Goal: Register for event/course

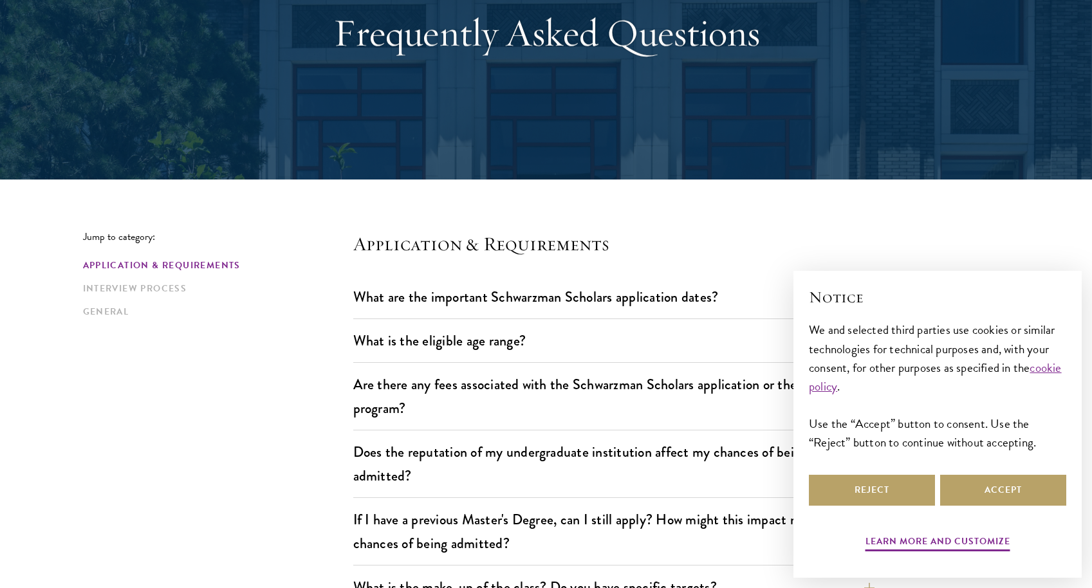
scroll to position [156, 0]
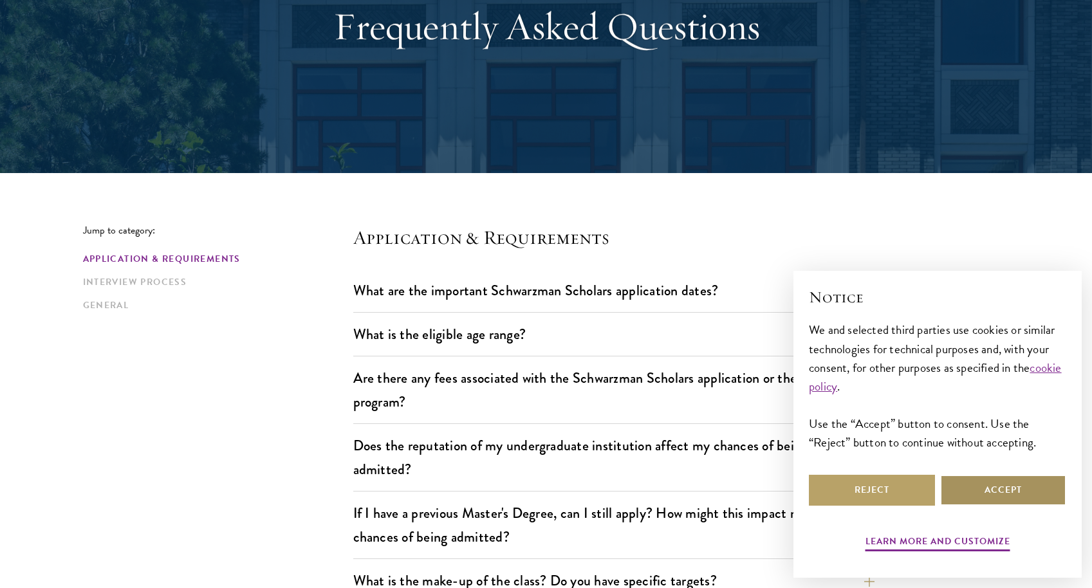
click at [1010, 496] on button "Accept" at bounding box center [1003, 490] width 126 height 31
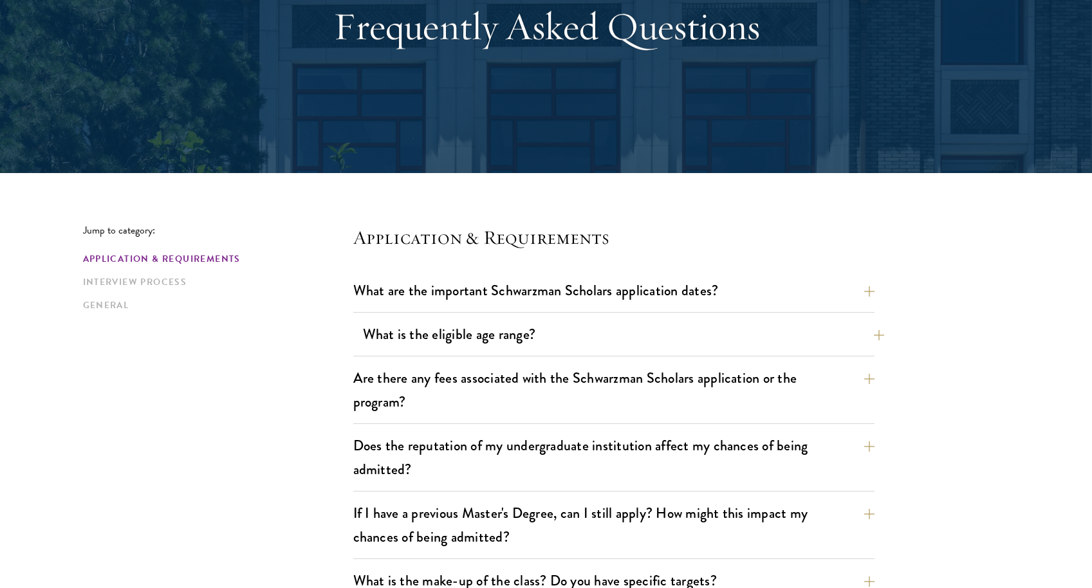
click at [499, 338] on button "What is the eligible age range?" at bounding box center [623, 334] width 521 height 29
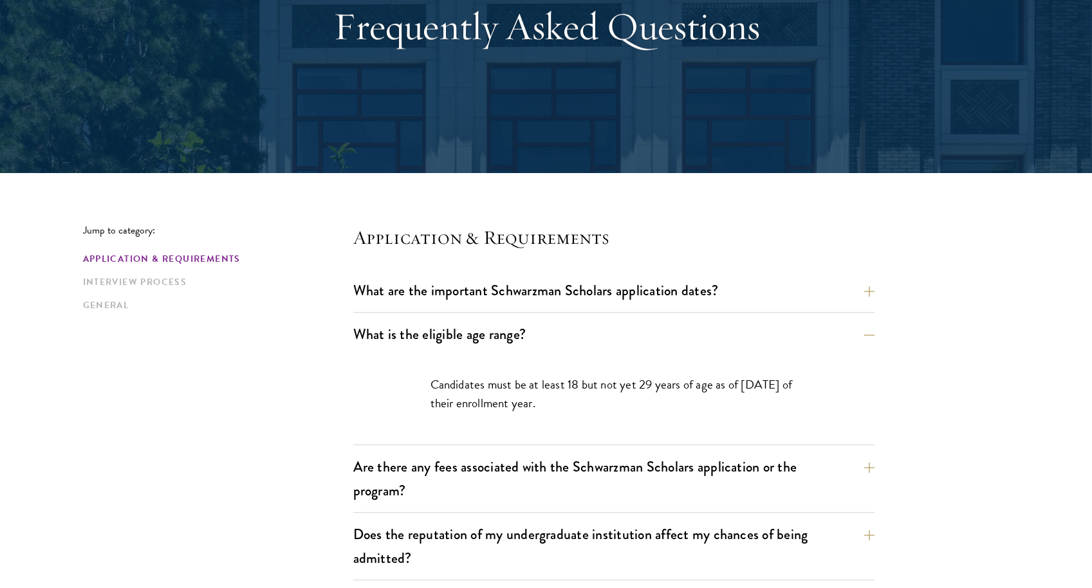
scroll to position [230, 0]
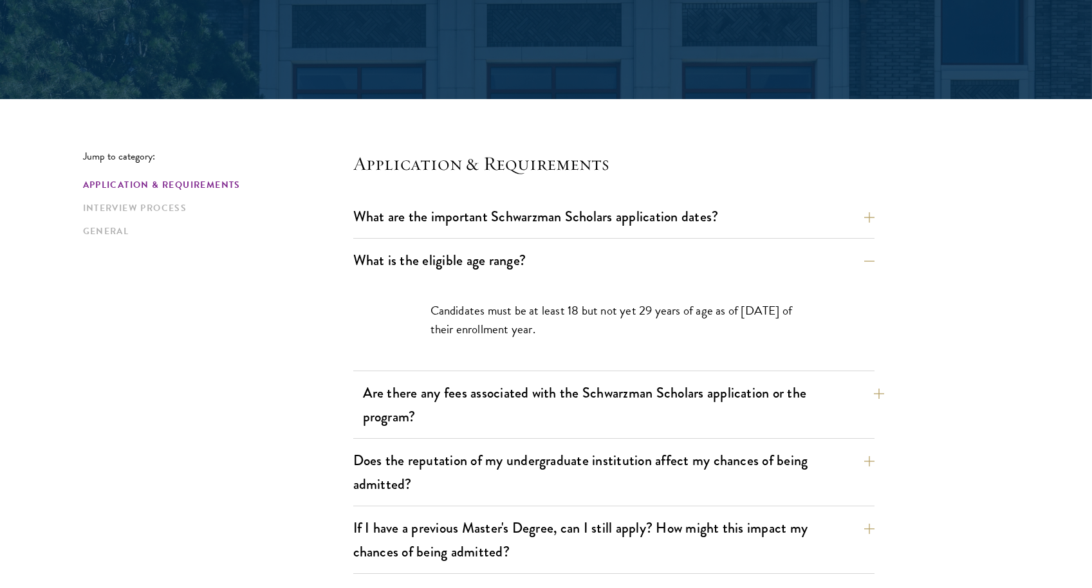
click at [532, 399] on button "Are there any fees associated with the Schwarzman Scholars application or the p…" at bounding box center [623, 404] width 521 height 53
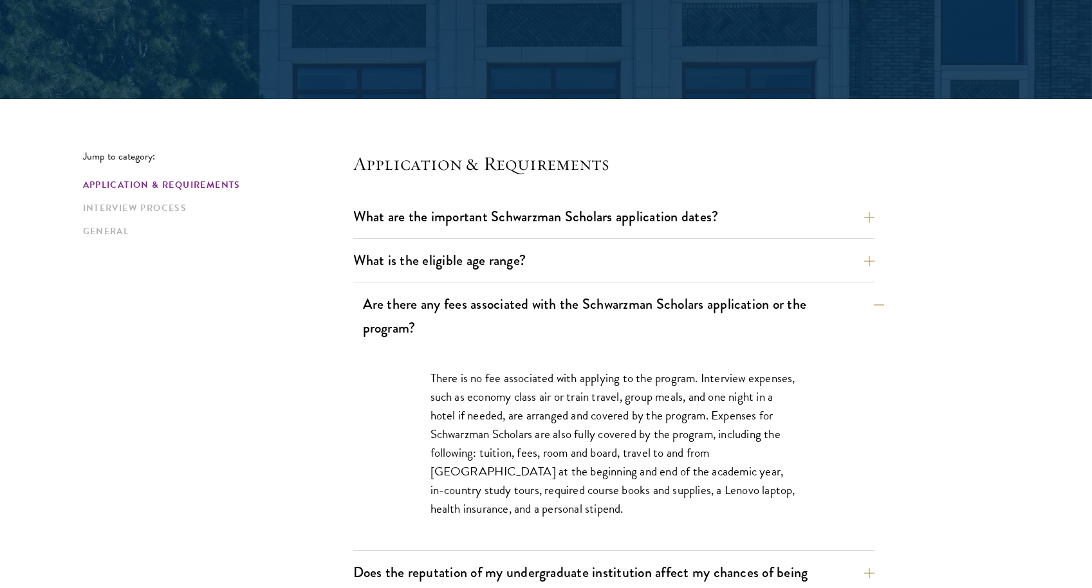
scroll to position [423, 0]
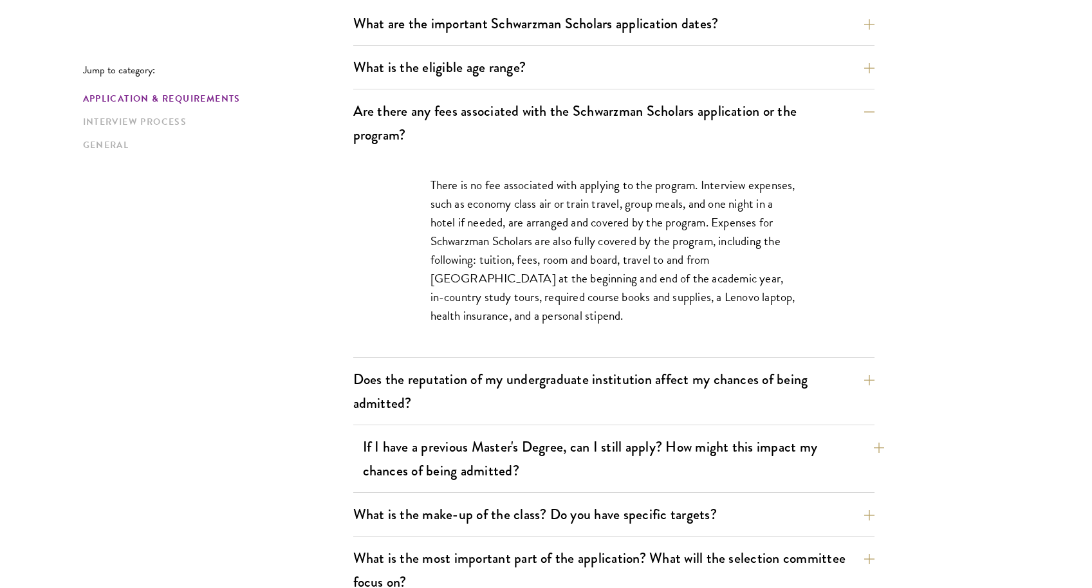
click at [511, 456] on button "If I have a previous Master's Degree, can I still apply? How might this impact …" at bounding box center [623, 458] width 521 height 53
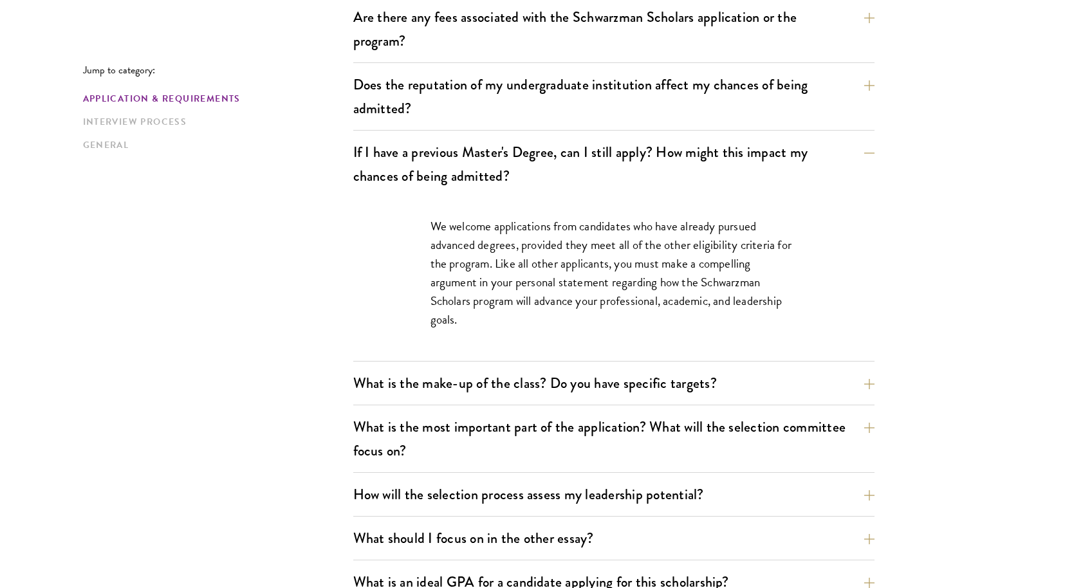
scroll to position [519, 0]
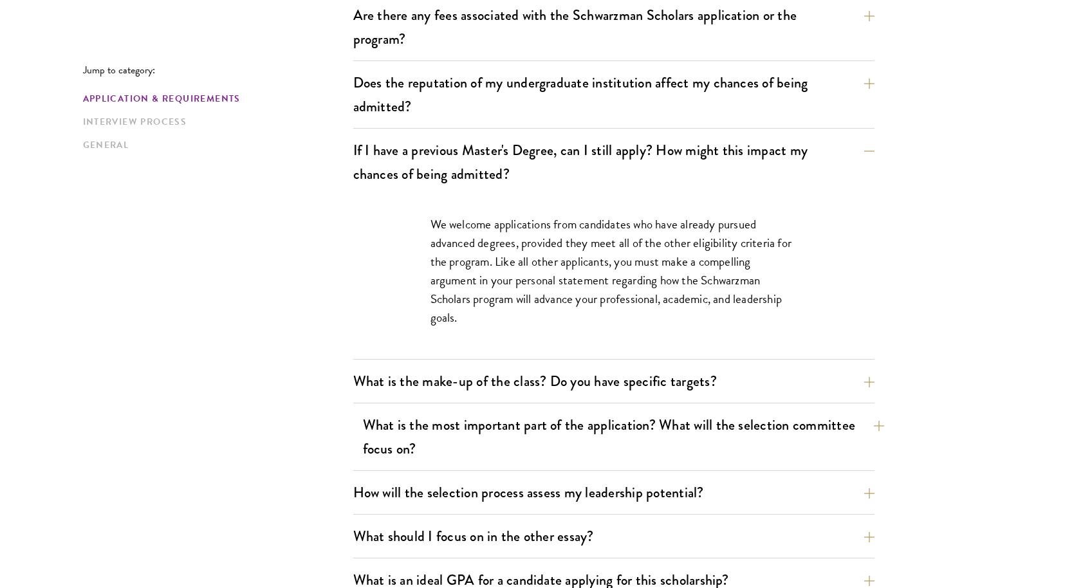
click at [434, 427] on button "What is the most important part of the application? What will the selection com…" at bounding box center [623, 437] width 521 height 53
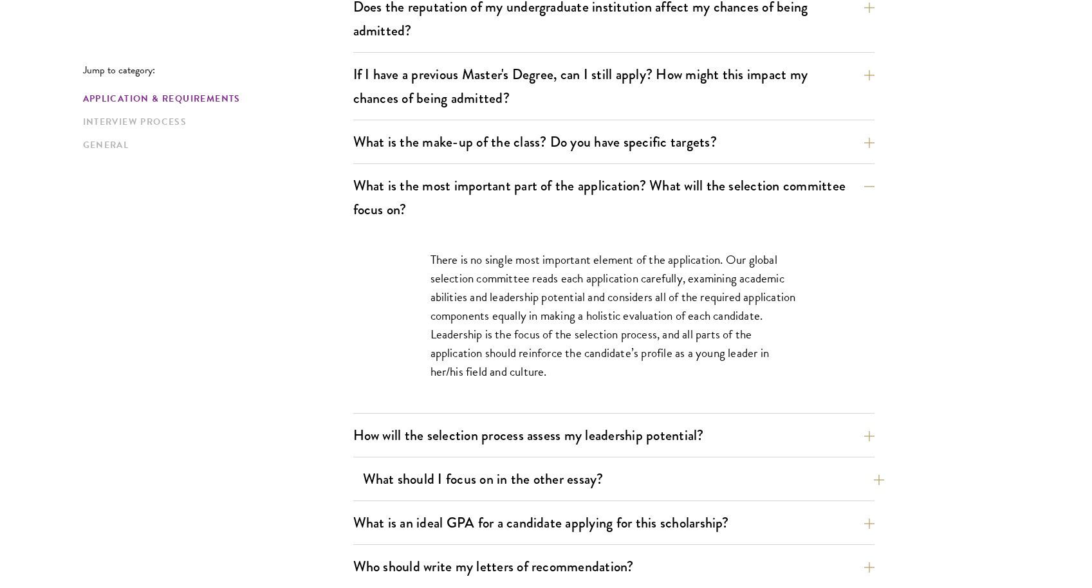
scroll to position [604, 0]
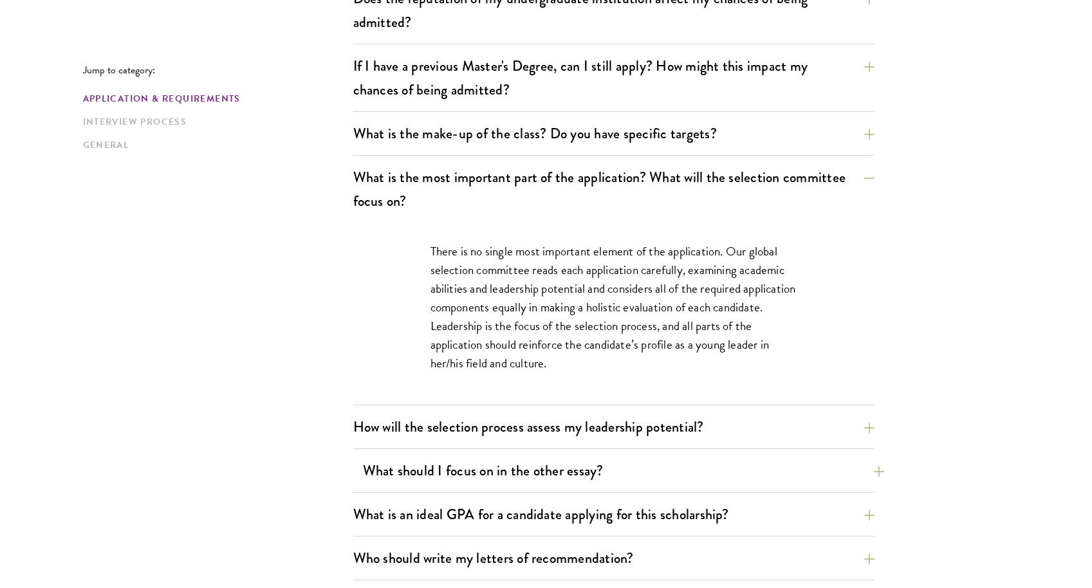
click at [491, 474] on button "What should I focus on in the other essay?" at bounding box center [623, 470] width 521 height 29
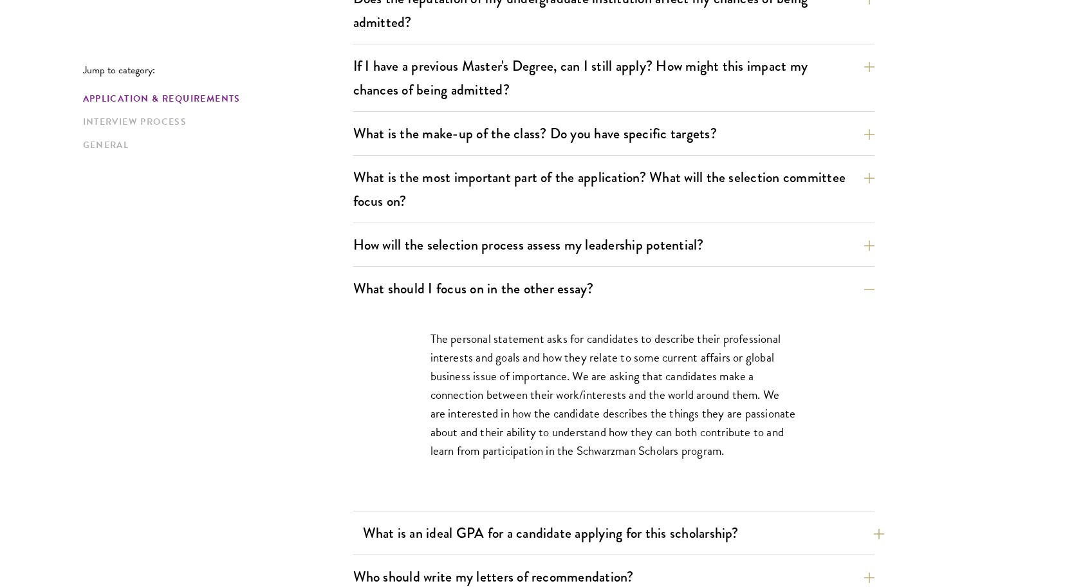
click at [494, 531] on button "What is an ideal GPA for a candidate applying for this scholarship?" at bounding box center [623, 533] width 521 height 29
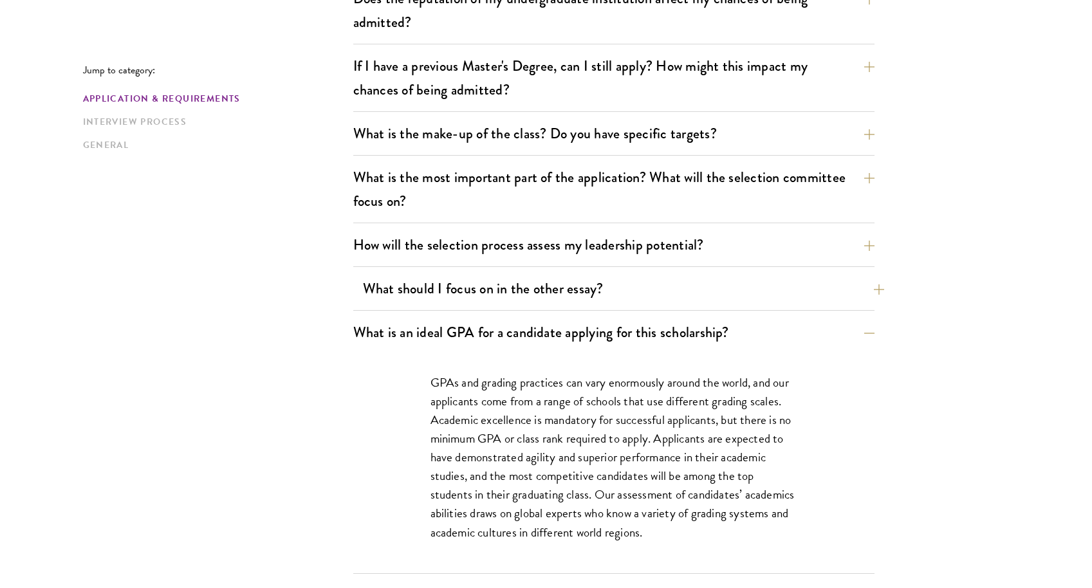
click at [519, 297] on button "What should I focus on in the other essay?" at bounding box center [623, 288] width 521 height 29
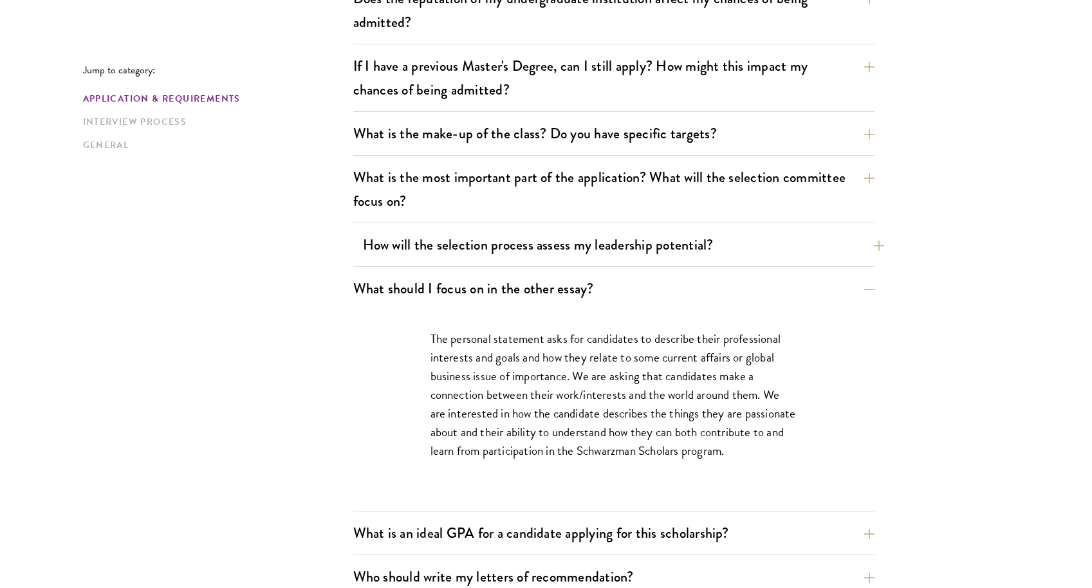
click at [527, 255] on button "How will the selection process assess my leadership potential?" at bounding box center [623, 244] width 521 height 29
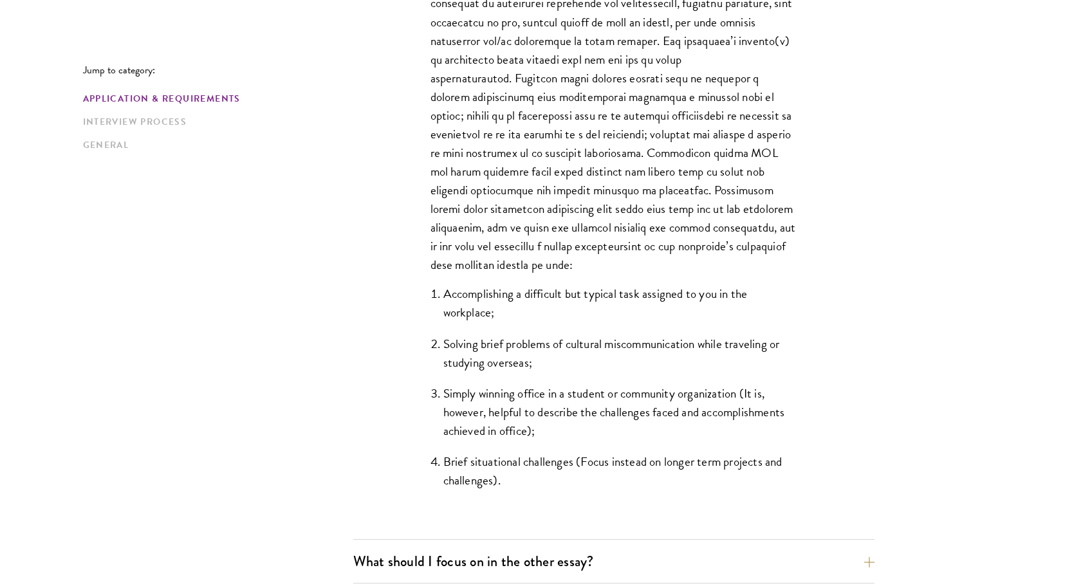
scroll to position [1400, 0]
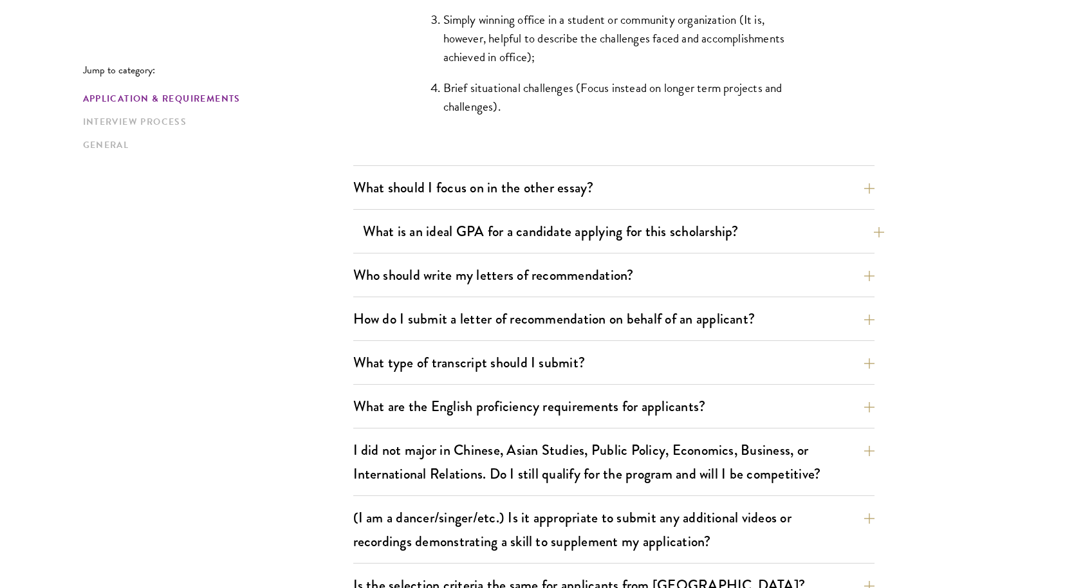
click at [452, 238] on button "What is an ideal GPA for a candidate applying for this scholarship?" at bounding box center [623, 231] width 521 height 29
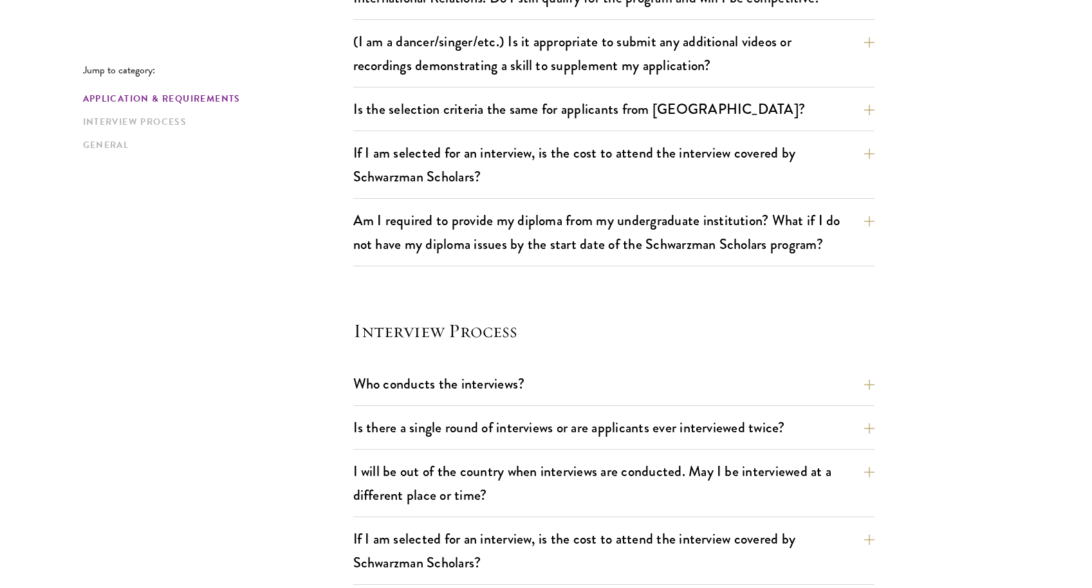
click at [452, 238] on button "Am I required to provide my diploma from my undergraduate institution? What if …" at bounding box center [613, 232] width 521 height 53
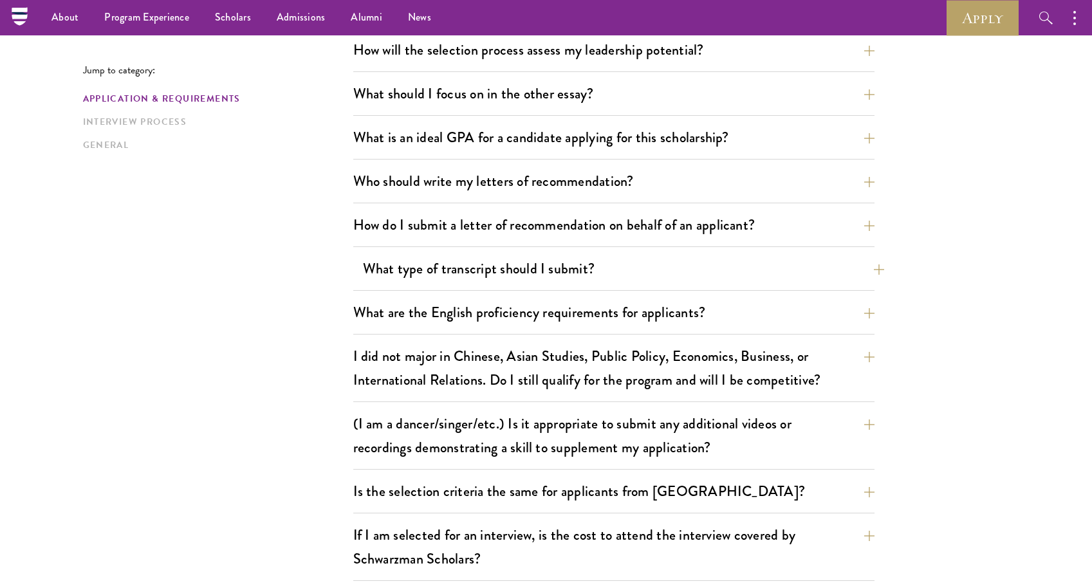
scroll to position [751, 0]
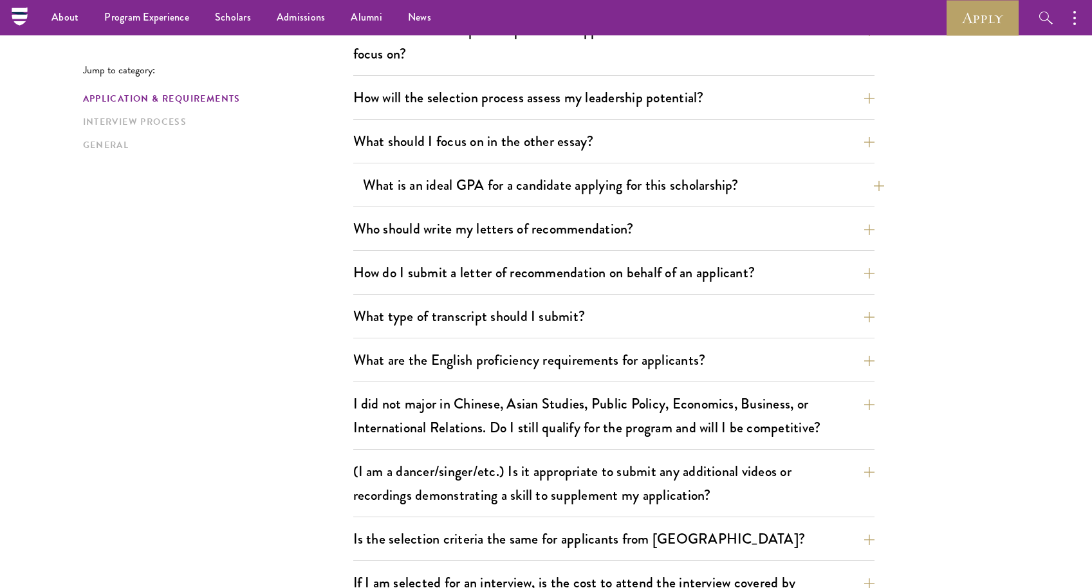
click at [580, 187] on button "What is an ideal GPA for a candidate applying for this scholarship?" at bounding box center [623, 185] width 521 height 29
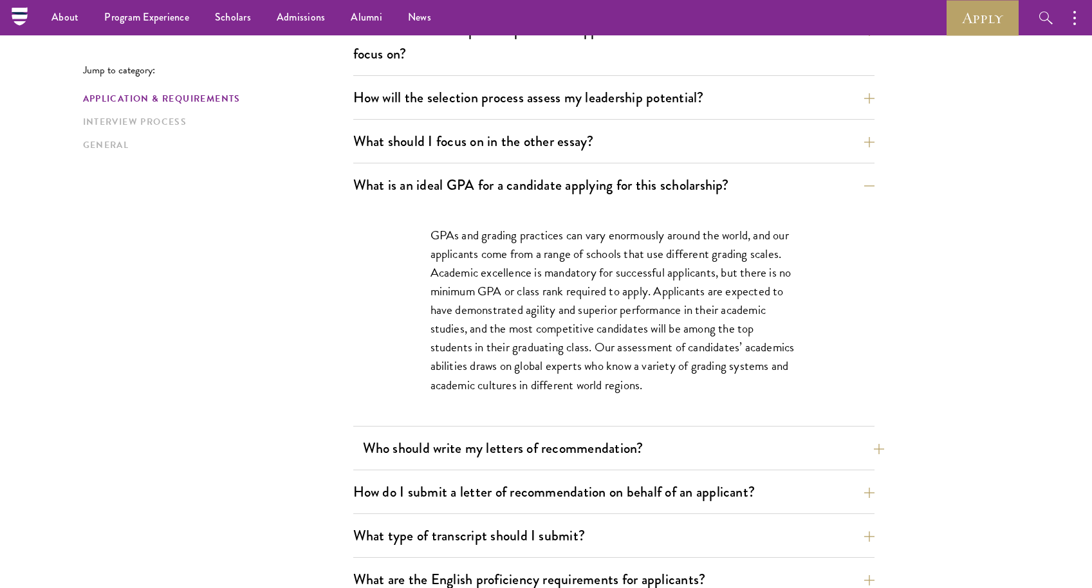
click at [479, 454] on button "Who should write my letters of recommendation?" at bounding box center [623, 448] width 521 height 29
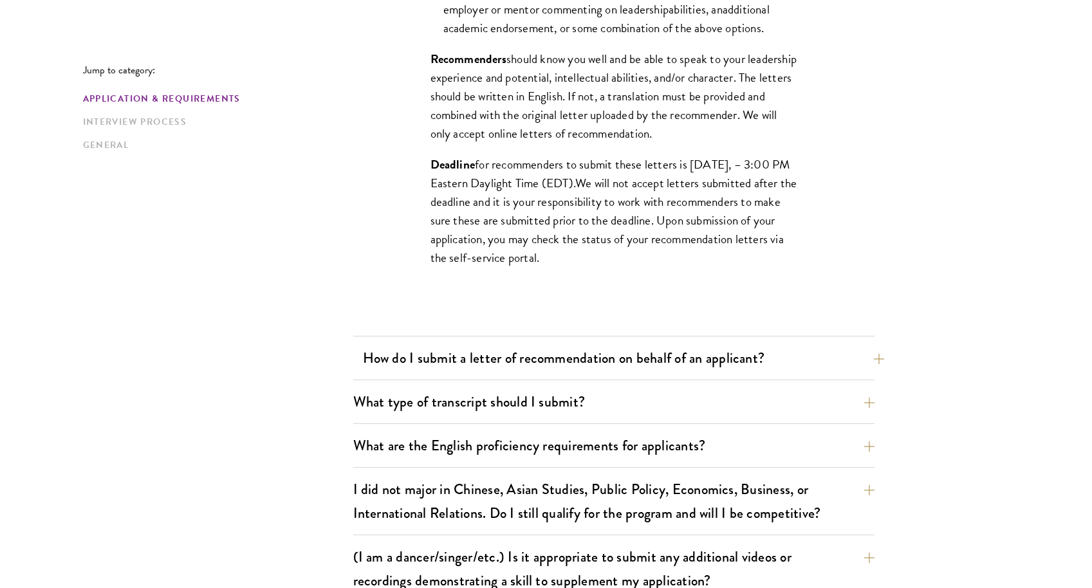
scroll to position [1262, 0]
click at [425, 364] on button "How do I submit a letter of recommendation on behalf of an applicant?" at bounding box center [623, 357] width 521 height 29
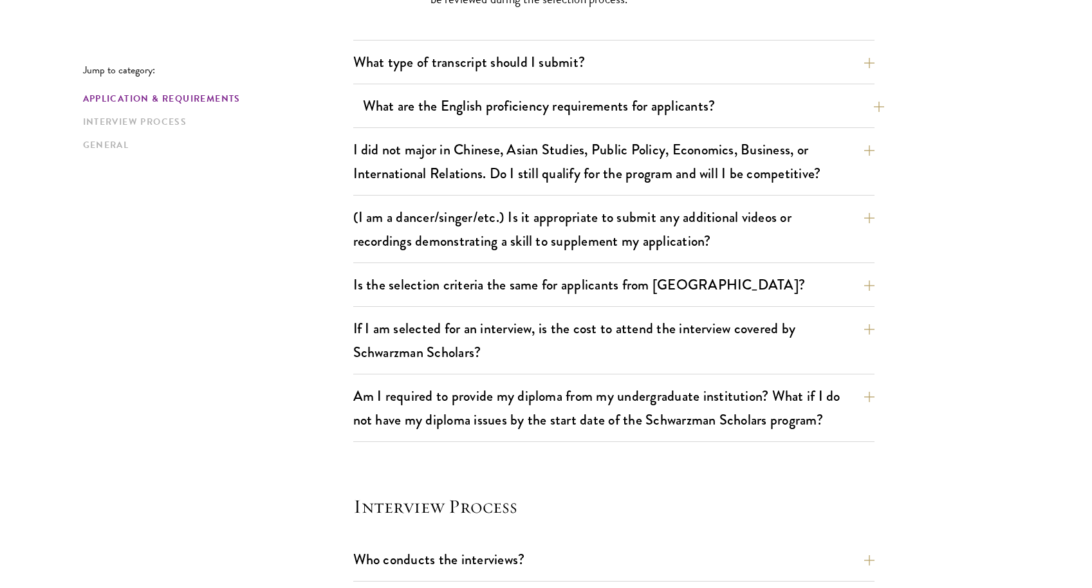
click at [432, 113] on button "What are the English proficiency requirements for applicants?" at bounding box center [623, 105] width 521 height 29
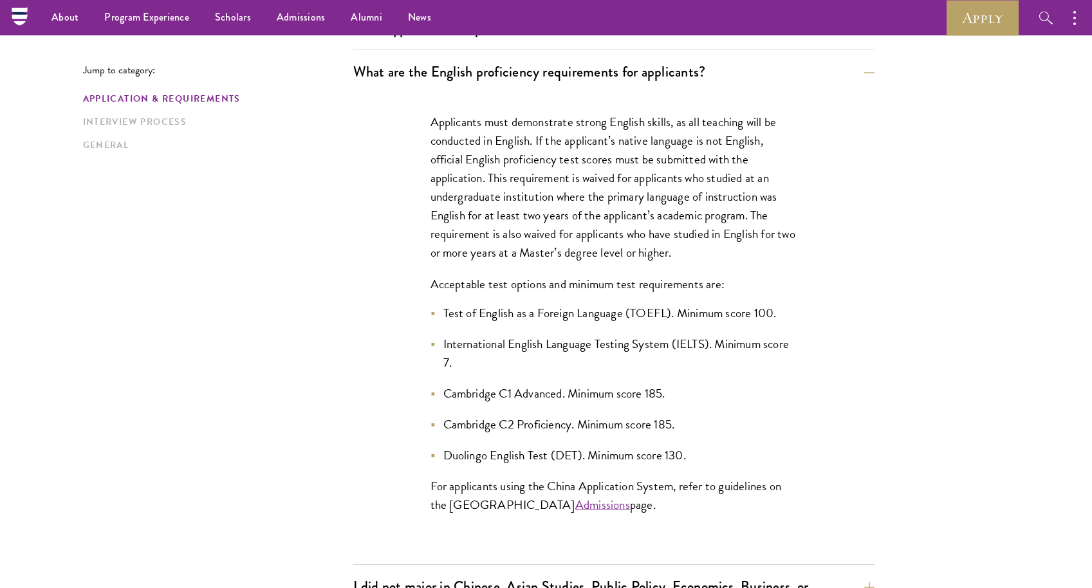
scroll to position [1041, 0]
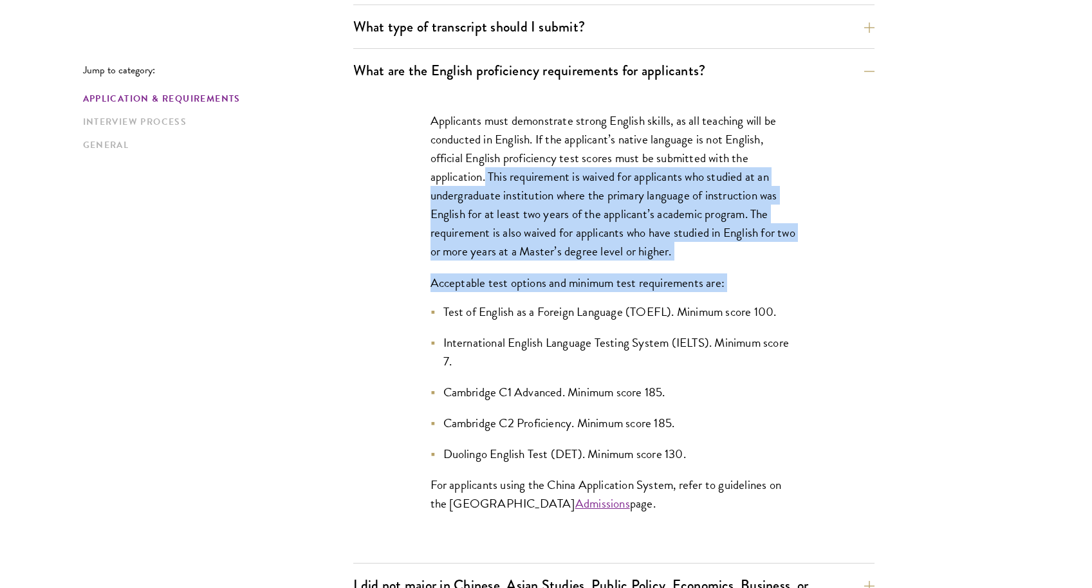
drag, startPoint x: 487, startPoint y: 183, endPoint x: 508, endPoint y: 300, distance: 118.5
click at [508, 300] on div "Applicants must demonstrate strong English skills, as all teaching will be cond…" at bounding box center [614, 318] width 444 height 453
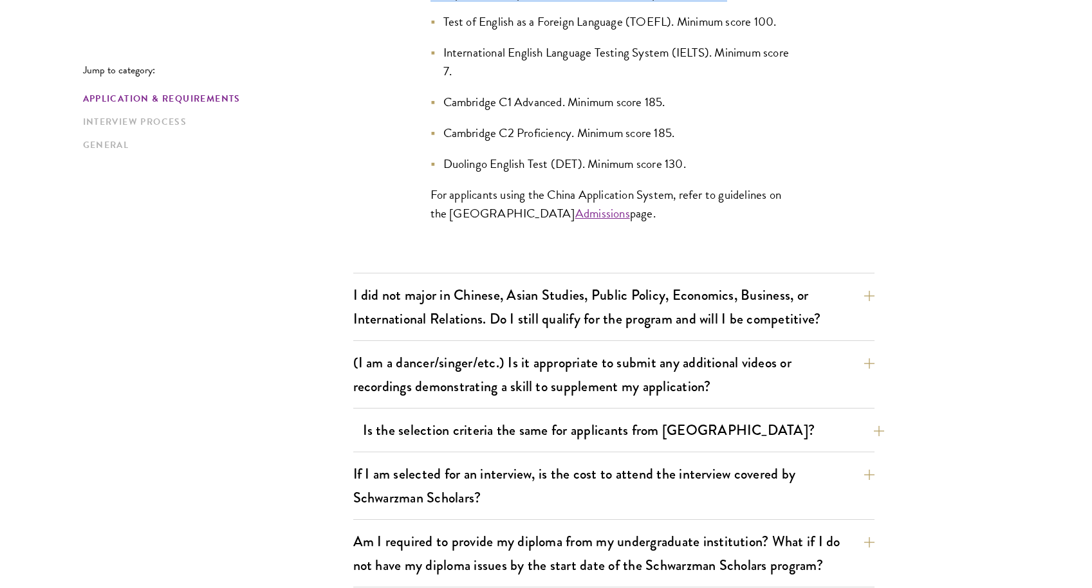
scroll to position [1331, 0]
click at [585, 375] on button "(I am a dancer/singer/etc.) Is it appropriate to submit any additional videos o…" at bounding box center [623, 374] width 521 height 53
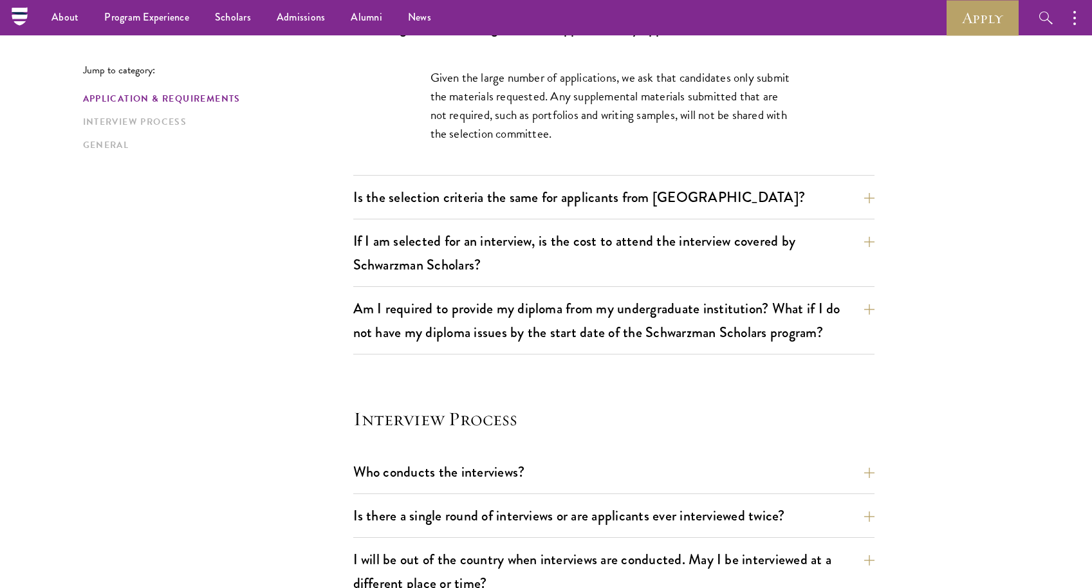
scroll to position [1143, 0]
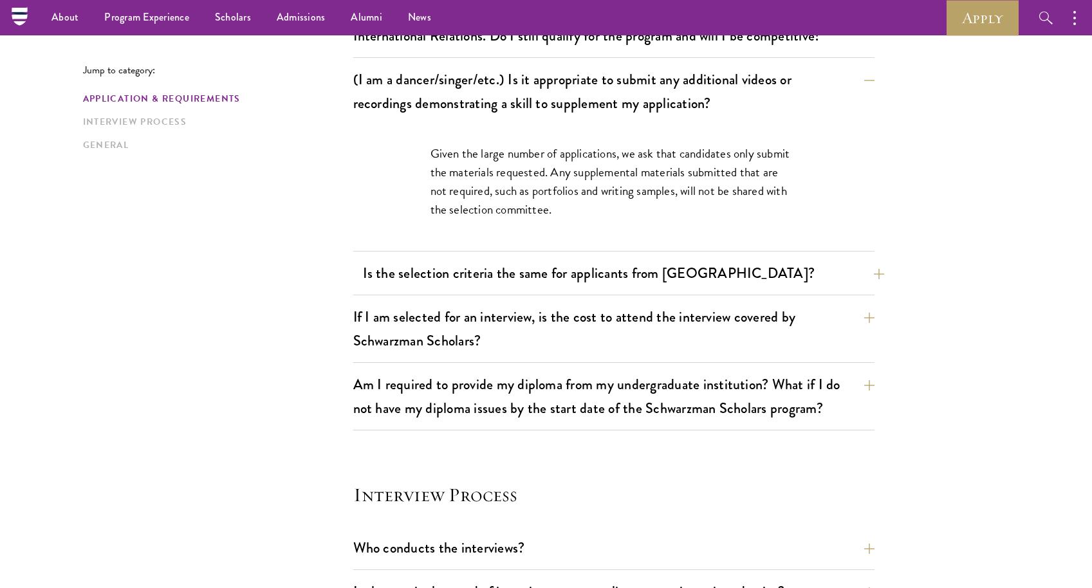
click at [420, 277] on button "Is the selection criteria the same for applicants from China?" at bounding box center [623, 273] width 521 height 29
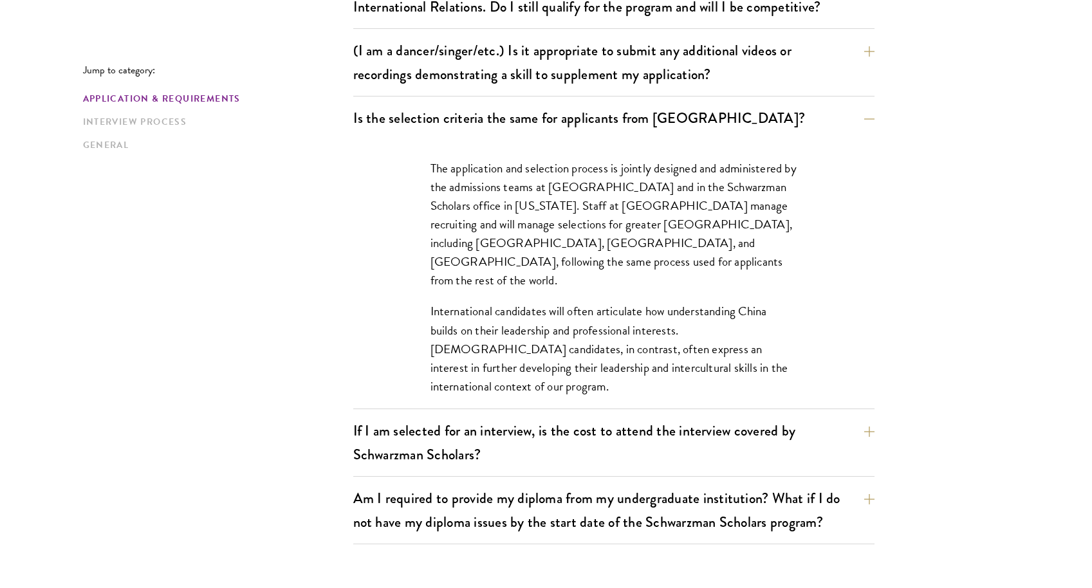
scroll to position [1179, 0]
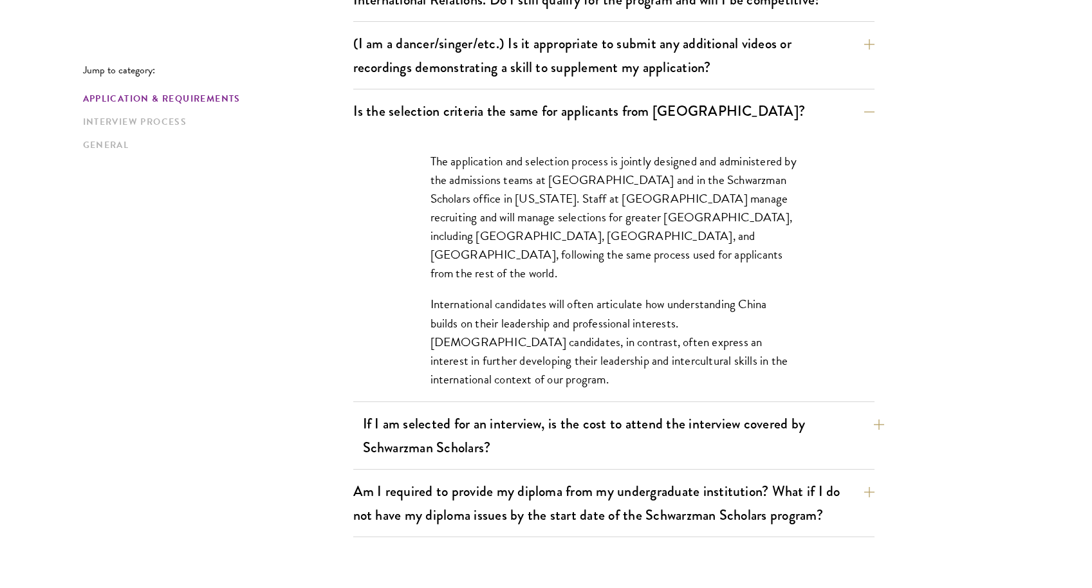
click at [610, 438] on button "If I am selected for an interview, is the cost to attend the interview covered …" at bounding box center [623, 435] width 521 height 53
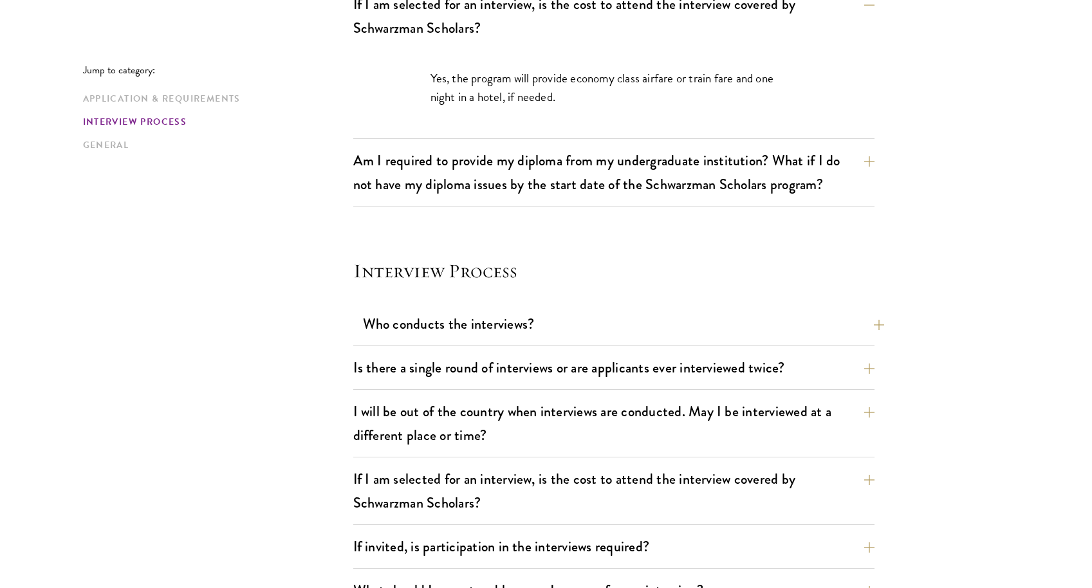
scroll to position [1344, 0]
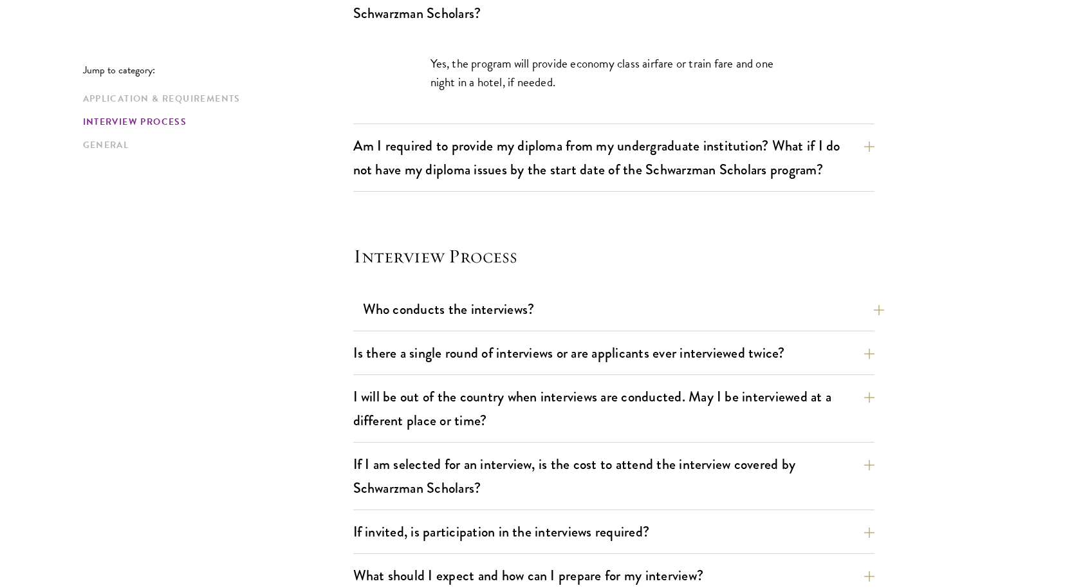
click at [447, 298] on button "Who conducts the interviews?" at bounding box center [623, 309] width 521 height 29
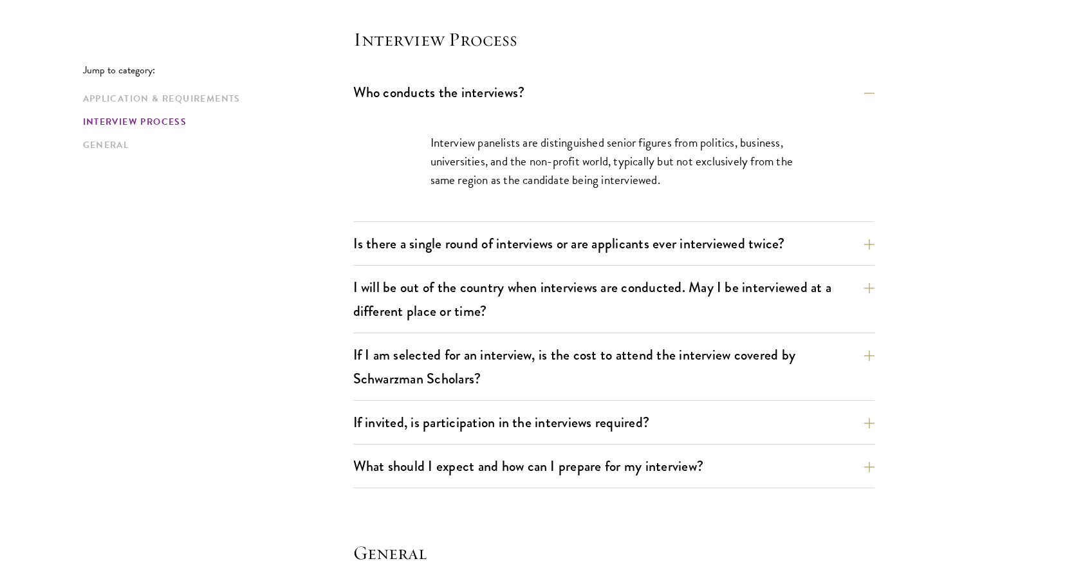
scroll to position [1497, 0]
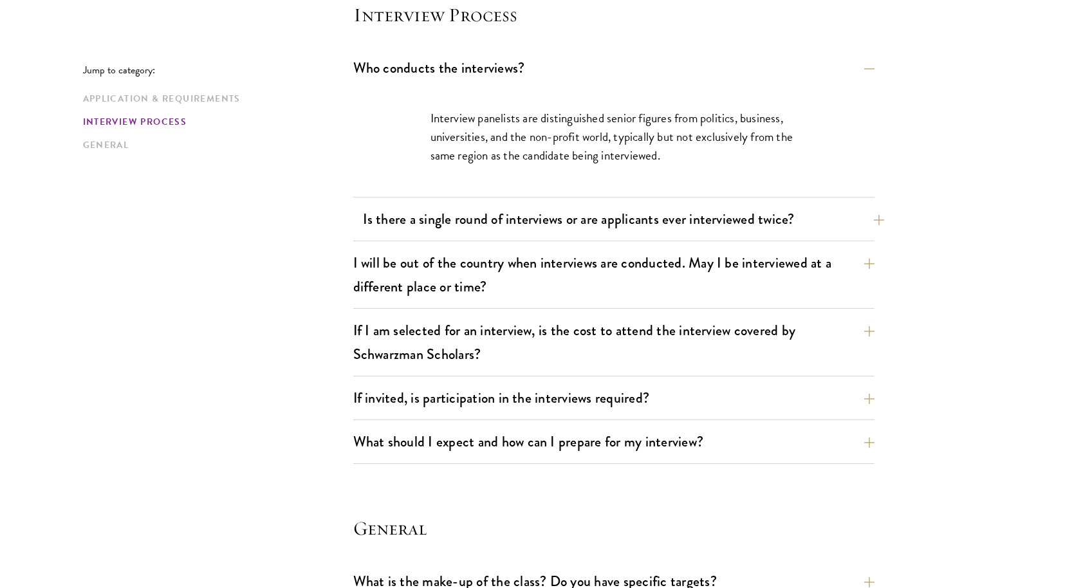
click at [535, 211] on button "Is there a single round of interviews or are applicants ever interviewed twice?" at bounding box center [623, 219] width 521 height 29
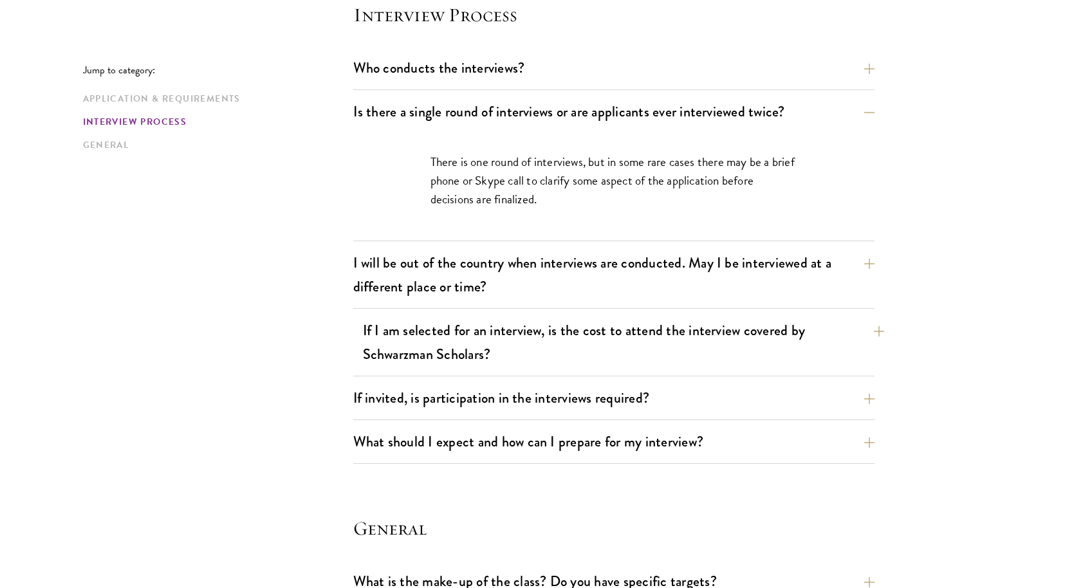
click at [425, 364] on button "If I am selected for an interview, is the cost to attend the interview covered …" at bounding box center [623, 342] width 521 height 53
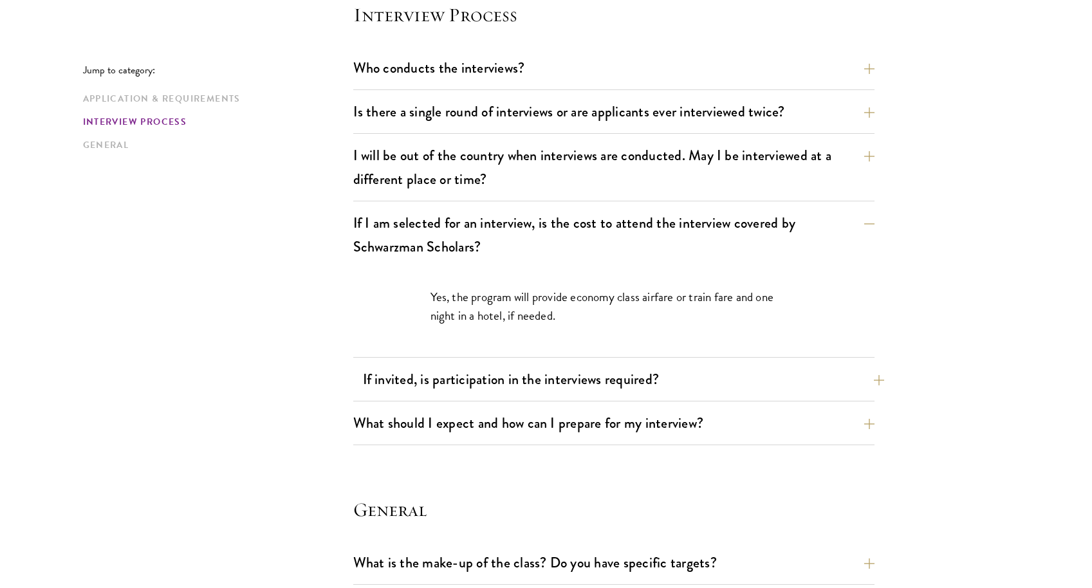
click at [423, 388] on button "If invited, is participation in the interviews required?" at bounding box center [623, 379] width 521 height 29
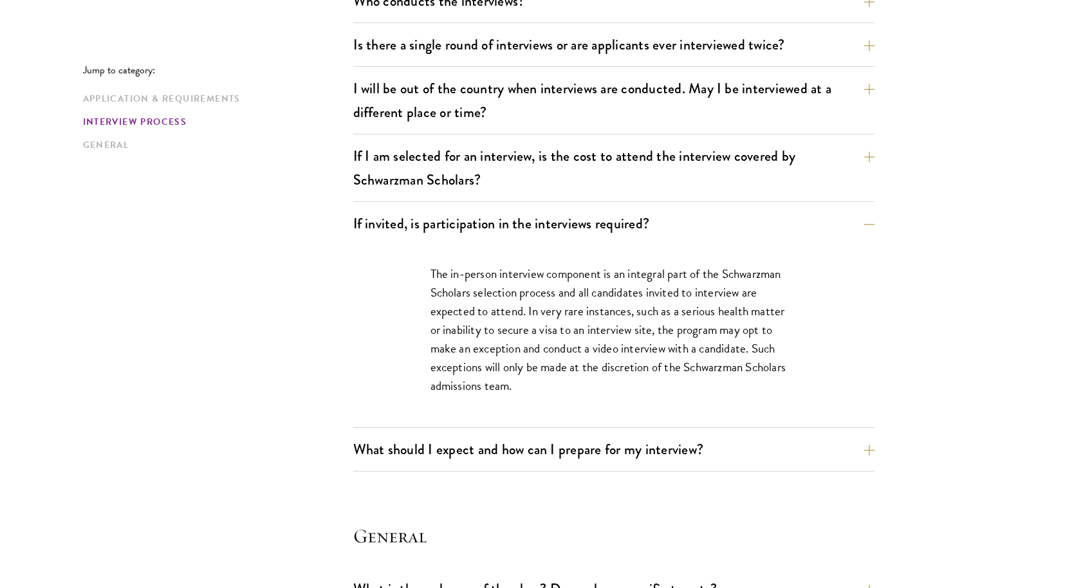
scroll to position [1574, 0]
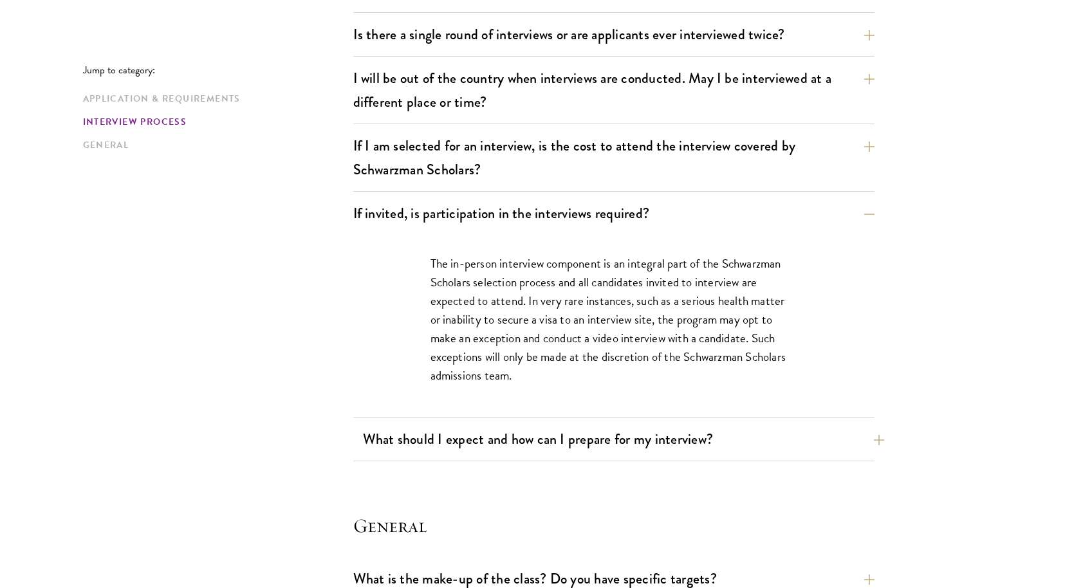
click at [488, 438] on button "What should I expect and how can I prepare for my interview?" at bounding box center [623, 439] width 521 height 29
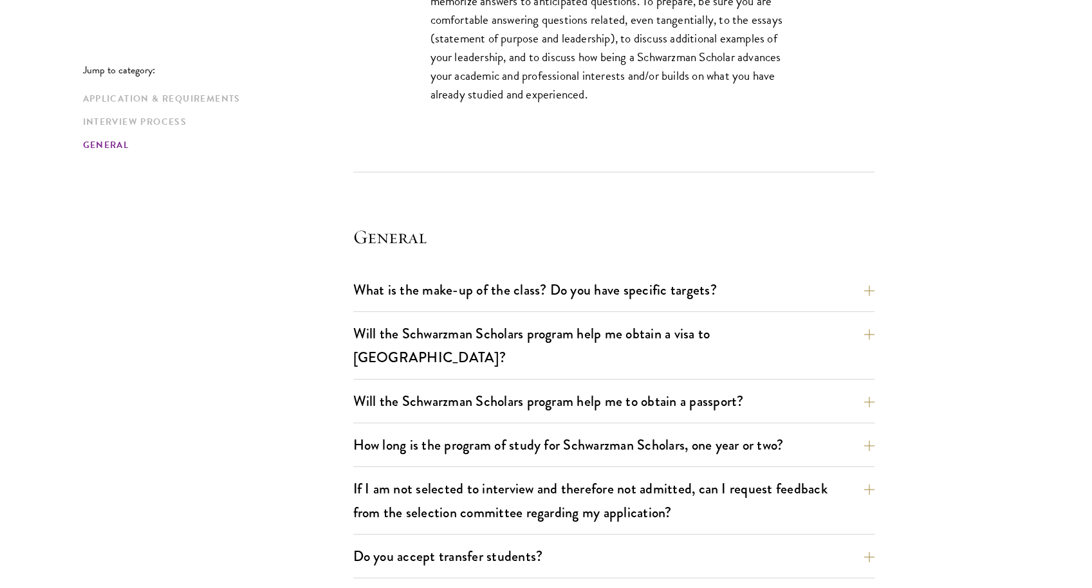
scroll to position [2560, 0]
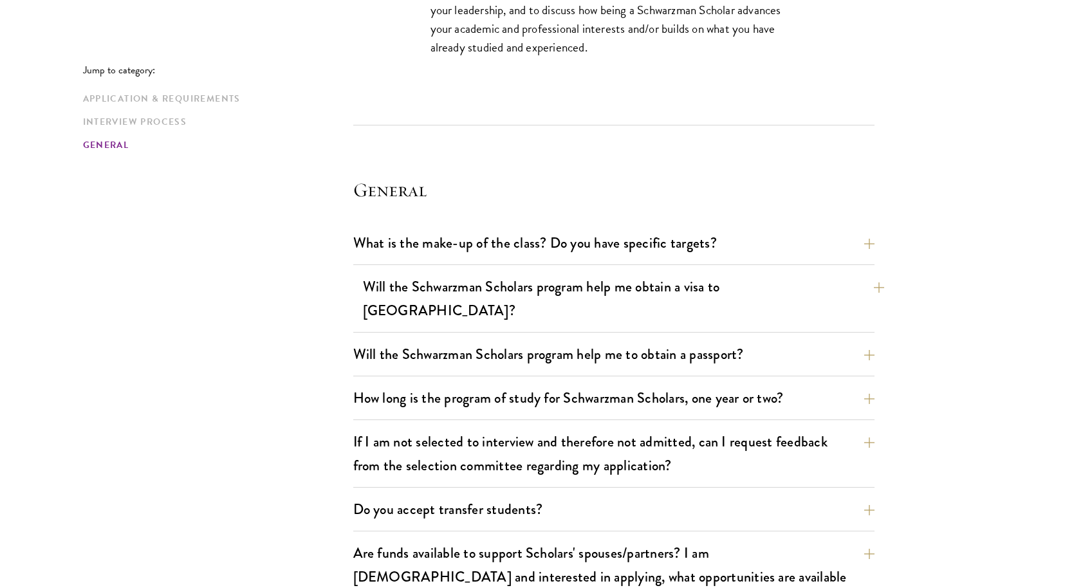
click at [447, 297] on button "Will the Schwarzman Scholars program help me obtain a visa to China?" at bounding box center [623, 298] width 521 height 53
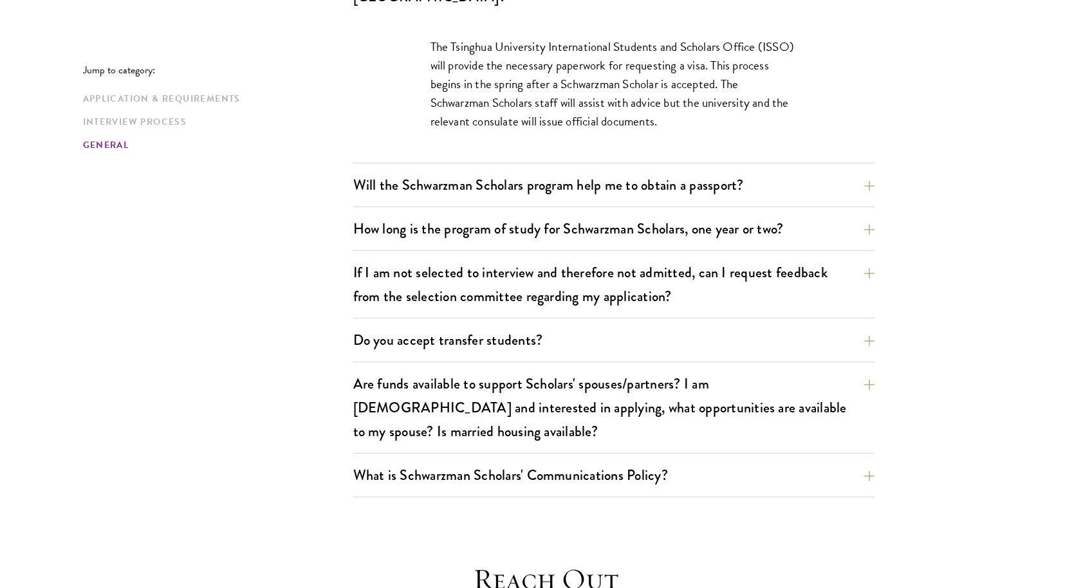
scroll to position [2042, 0]
click at [470, 326] on button "Do you accept transfer students?" at bounding box center [623, 340] width 521 height 29
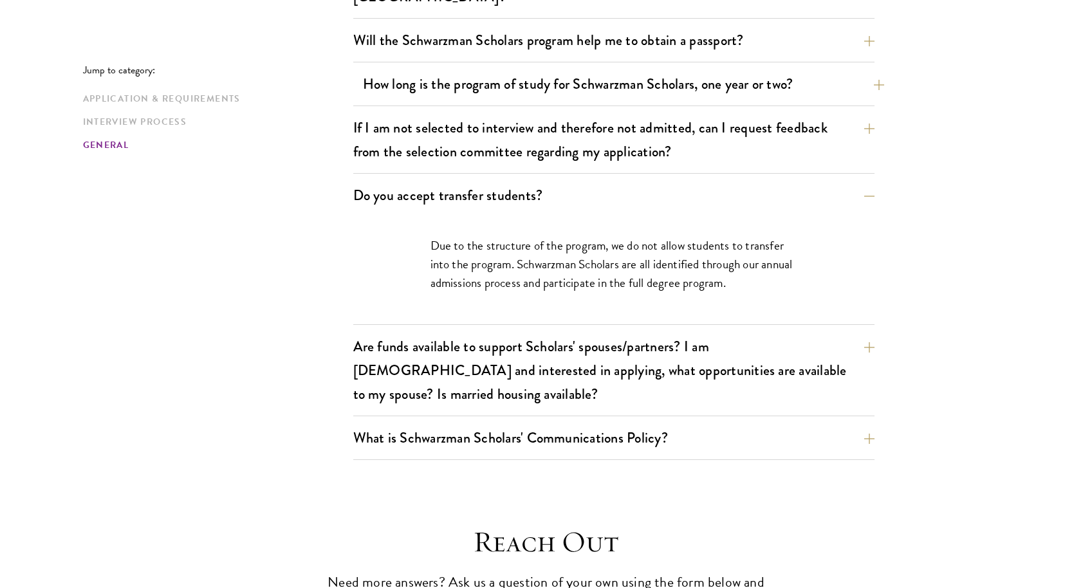
click at [534, 70] on button "How long is the program of study for Schwarzman Scholars, one year or two?" at bounding box center [623, 84] width 521 height 29
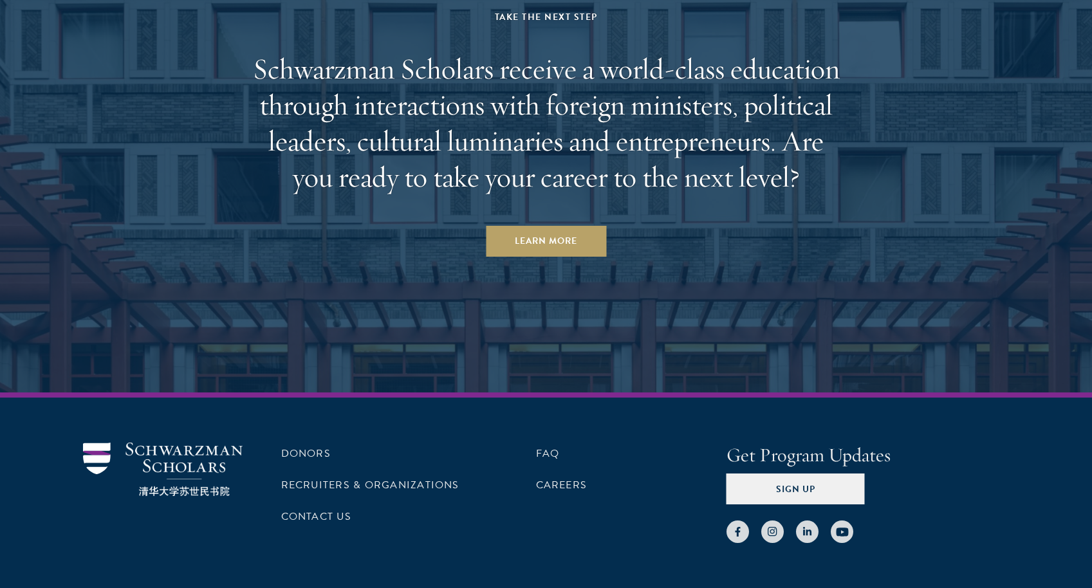
scroll to position [3612, 0]
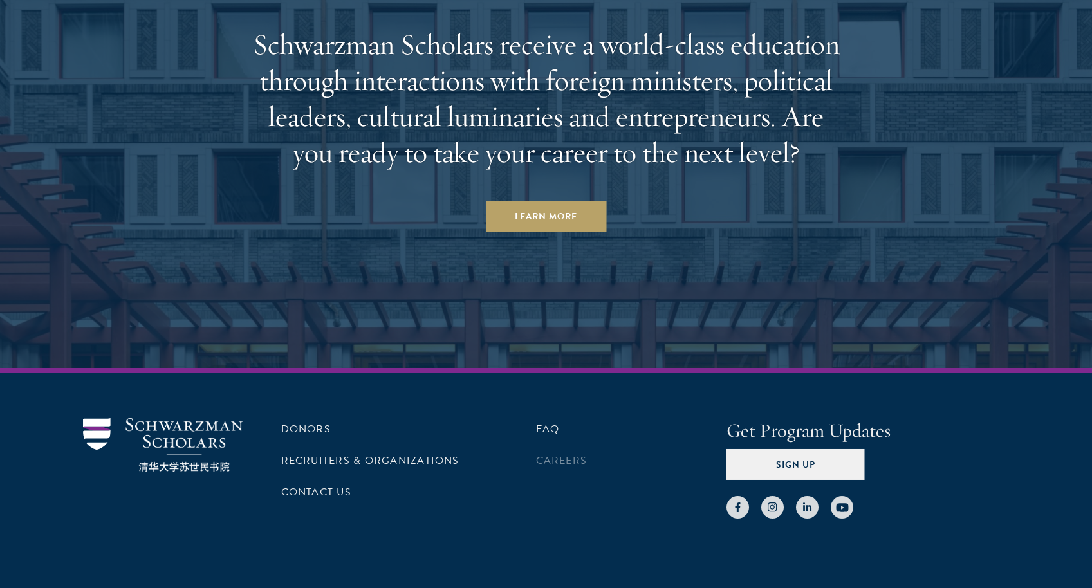
click at [578, 453] on link "Careers" at bounding box center [561, 460] width 51 height 15
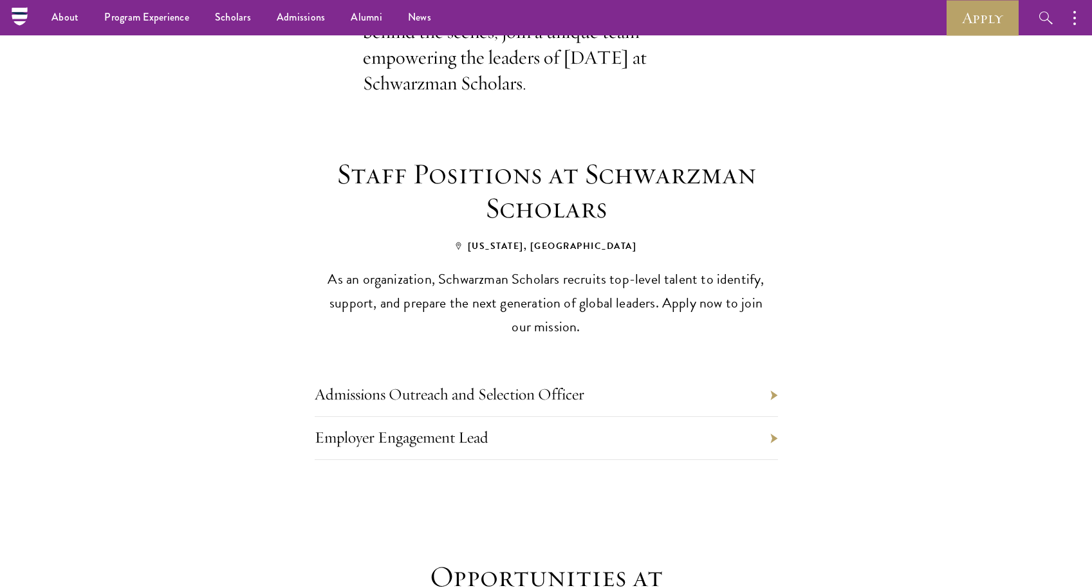
scroll to position [422, 0]
click at [520, 396] on link "Admissions Outreach and Selection Officer" at bounding box center [450, 395] width 270 height 20
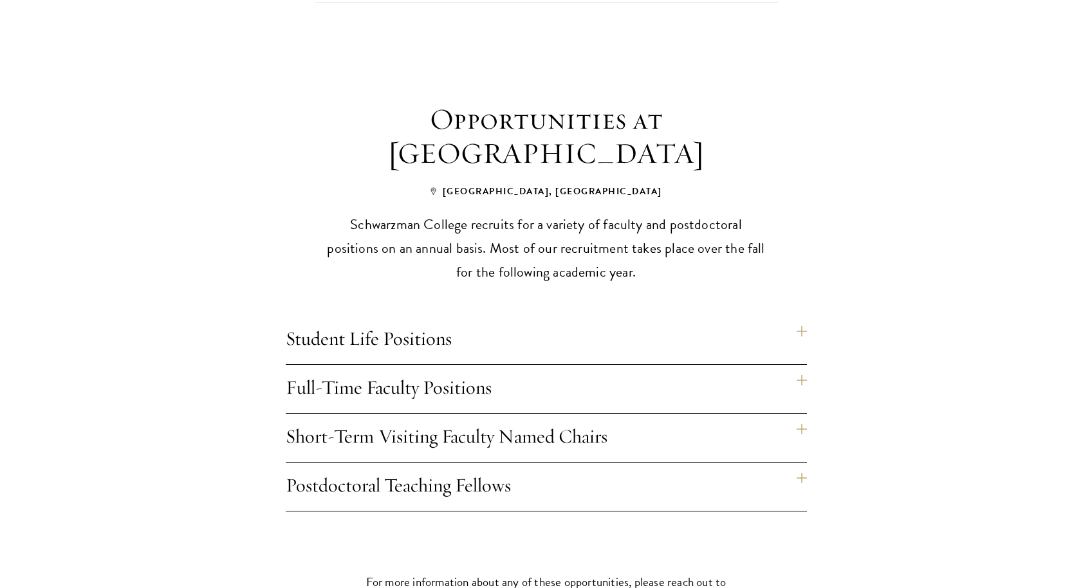
scroll to position [882, 0]
click at [799, 376] on h4 "Full-Time Faculty Positions" at bounding box center [546, 388] width 521 height 48
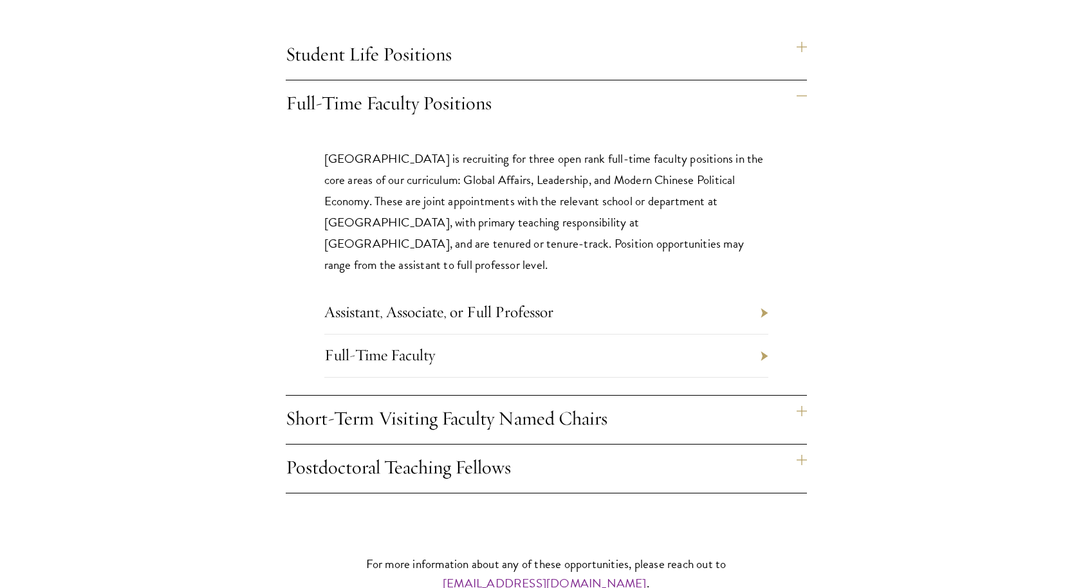
scroll to position [1276, 0]
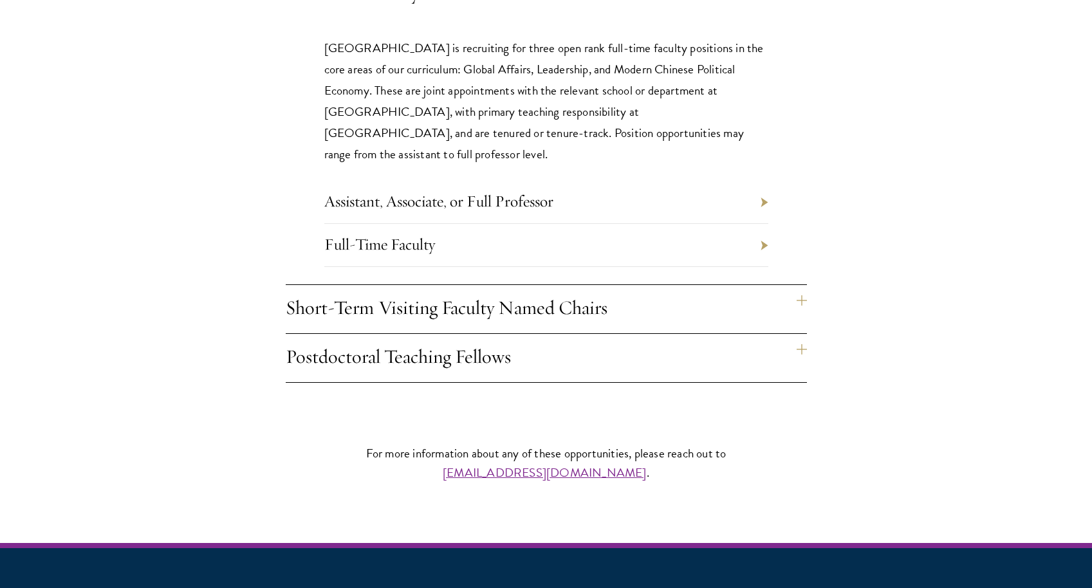
click at [762, 224] on li "Full-Time Faculty" at bounding box center [546, 245] width 444 height 43
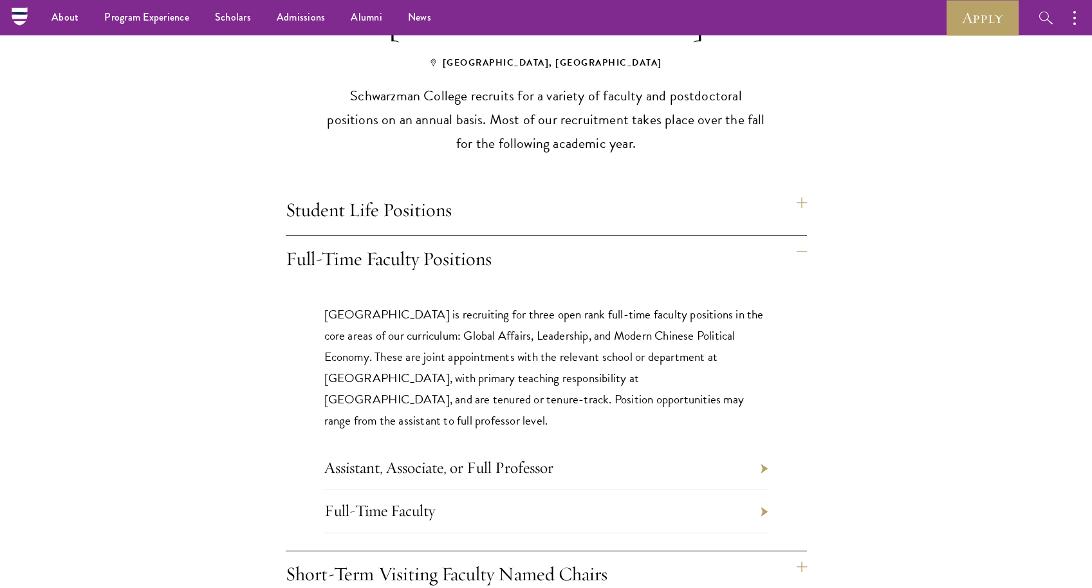
scroll to position [997, 0]
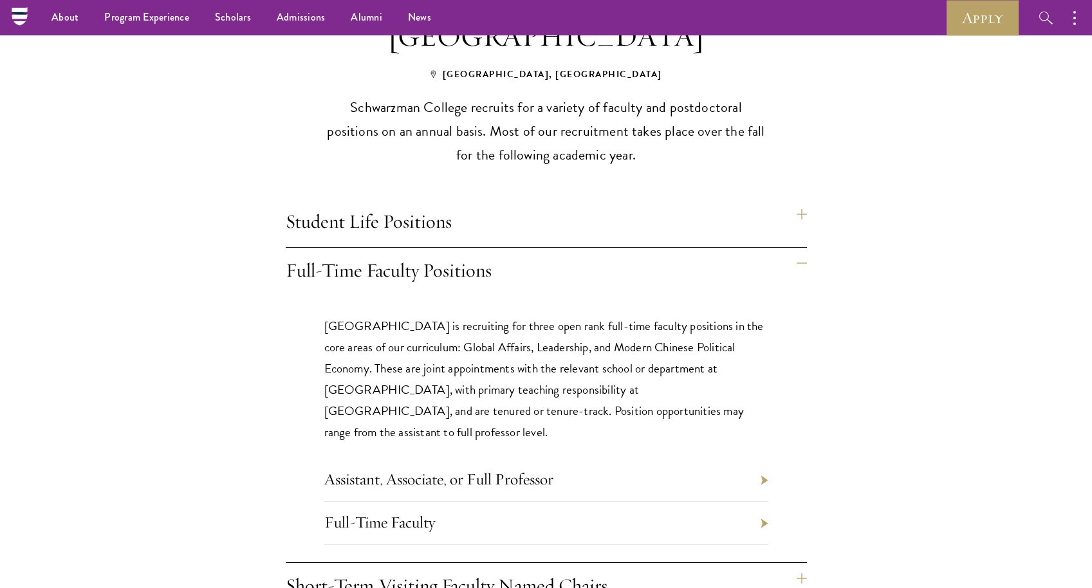
click at [388, 218] on h4 "Student Life Positions" at bounding box center [546, 223] width 521 height 48
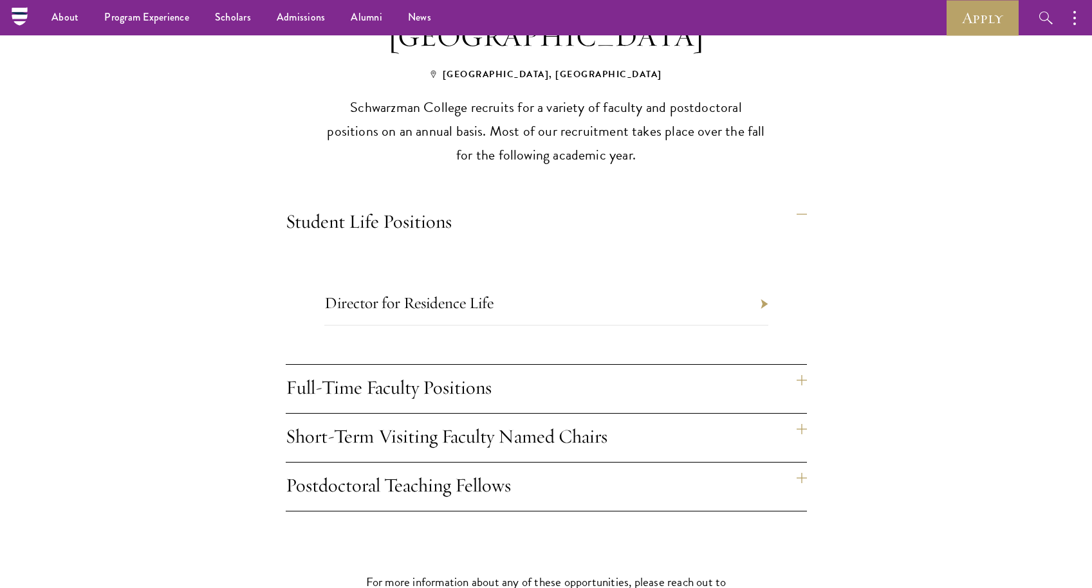
click at [452, 479] on h4 "Postdoctoral Teaching Fellows" at bounding box center [546, 487] width 521 height 48
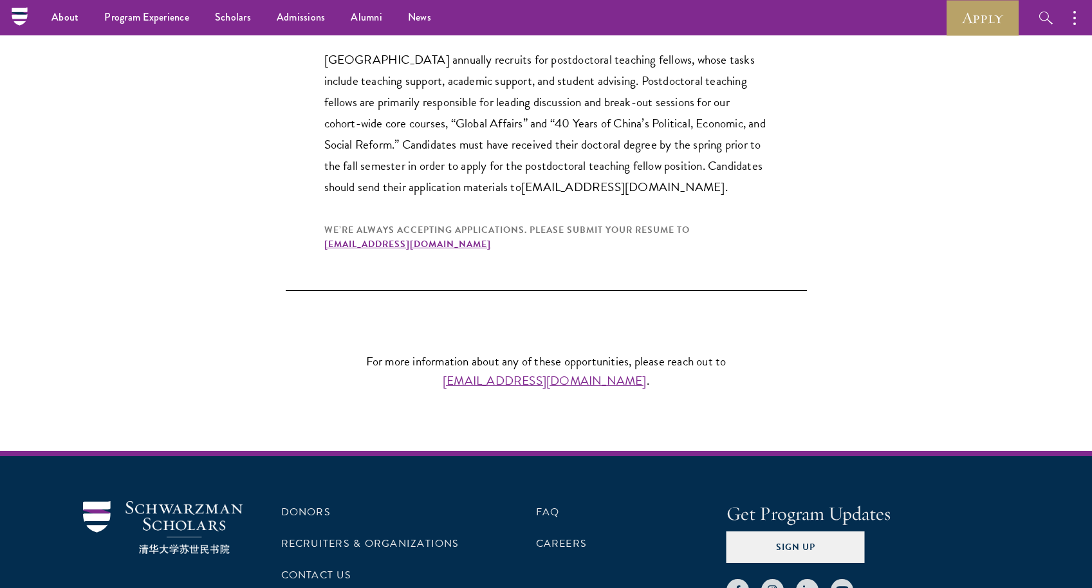
scroll to position [1170, 0]
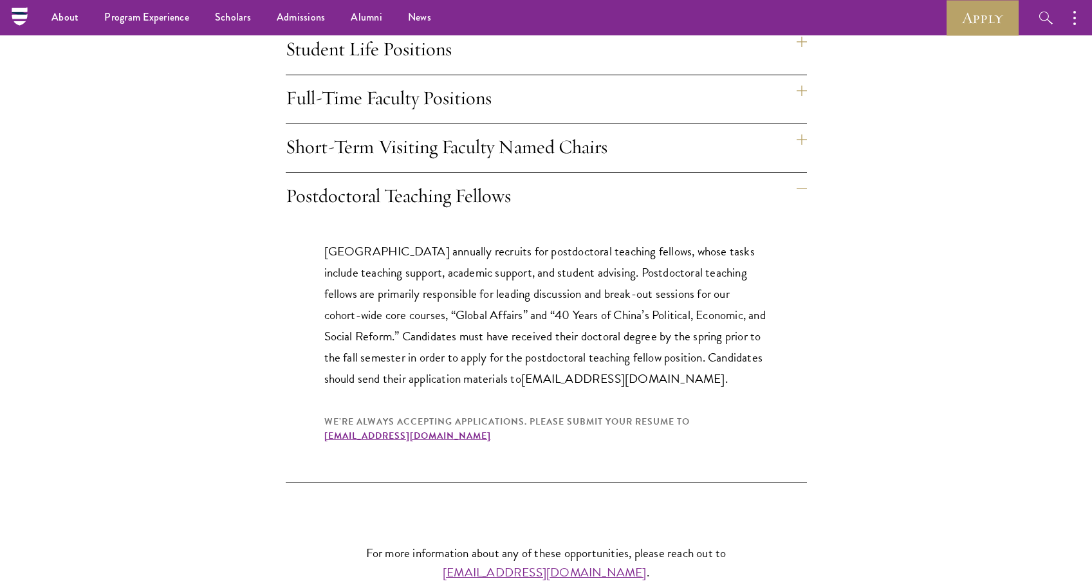
click at [359, 98] on h4 "Full-Time Faculty Positions" at bounding box center [546, 99] width 521 height 48
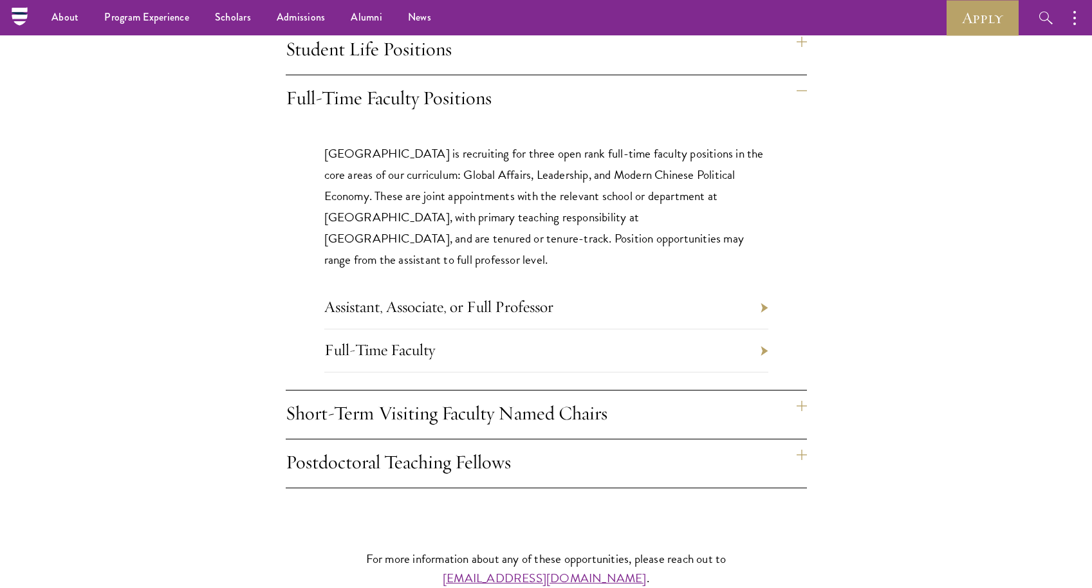
click at [396, 297] on link "Assistant, Associate, or Full Professor" at bounding box center [438, 307] width 229 height 20
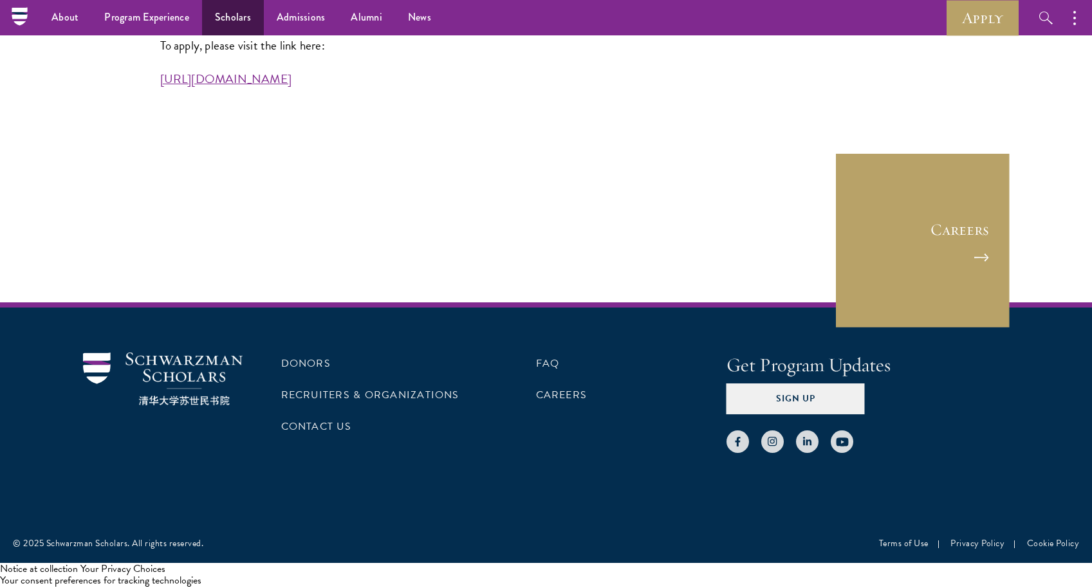
scroll to position [3660, 0]
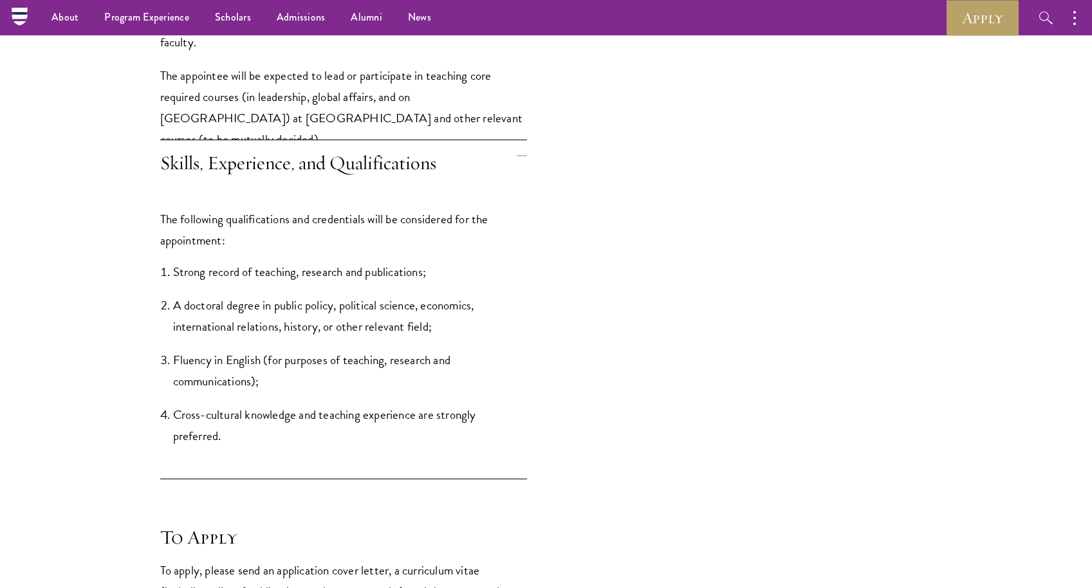
scroll to position [1429, 0]
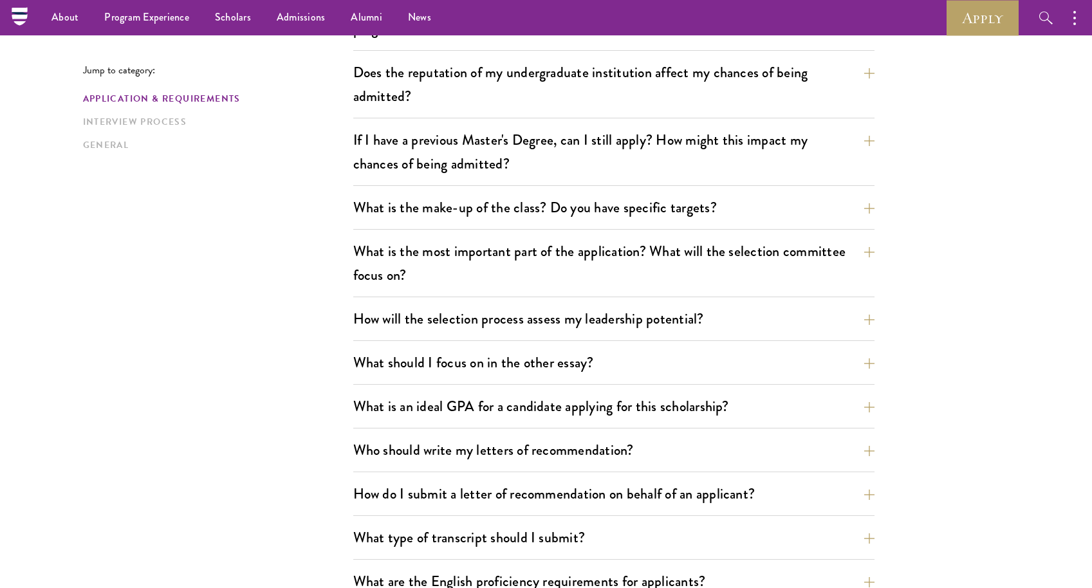
scroll to position [344, 0]
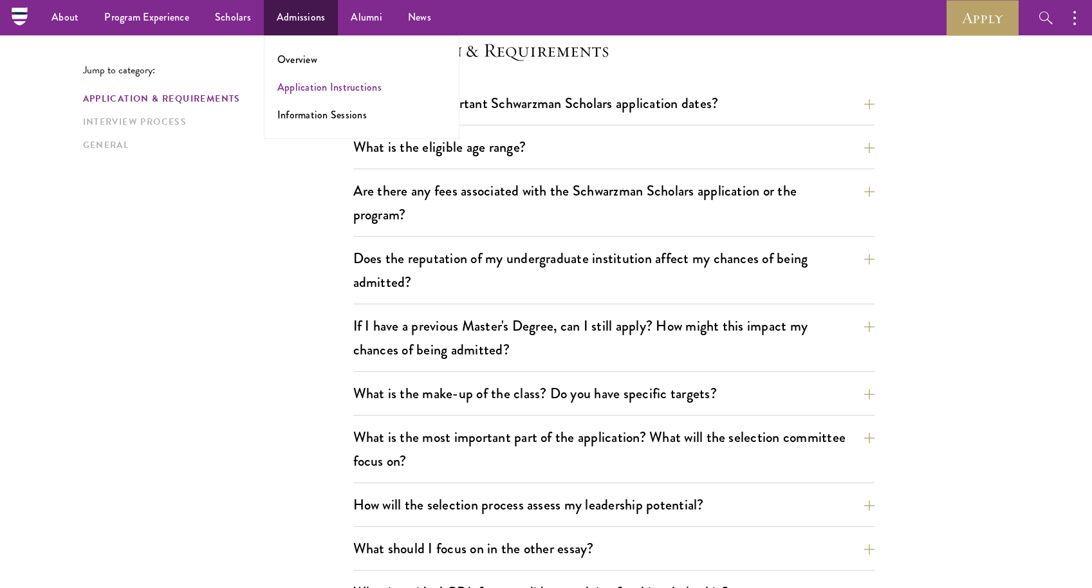
click at [330, 87] on link "Application Instructions" at bounding box center [329, 87] width 104 height 15
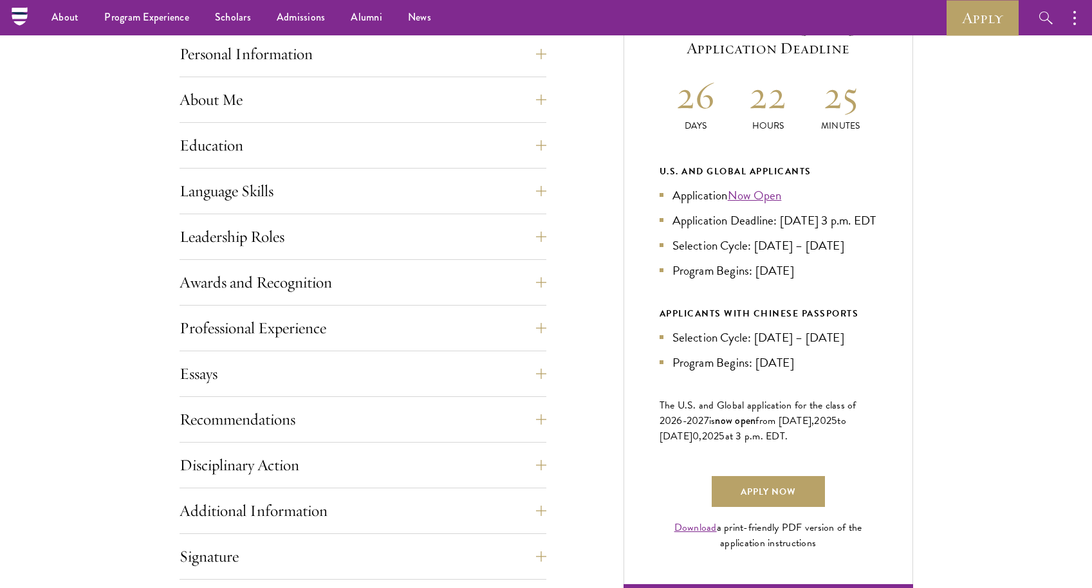
scroll to position [474, 0]
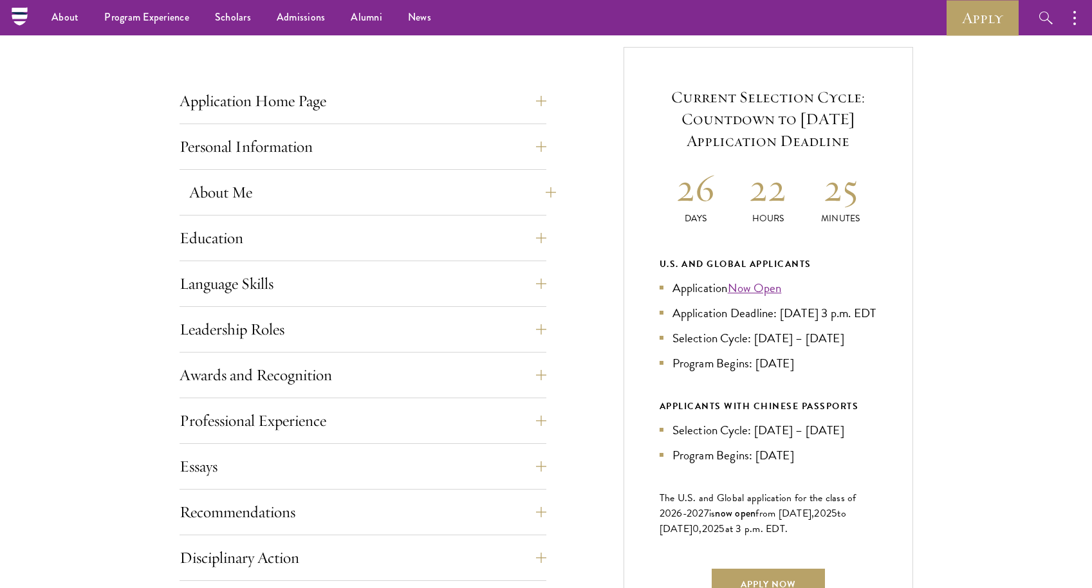
click at [251, 203] on button "About Me" at bounding box center [372, 192] width 367 height 31
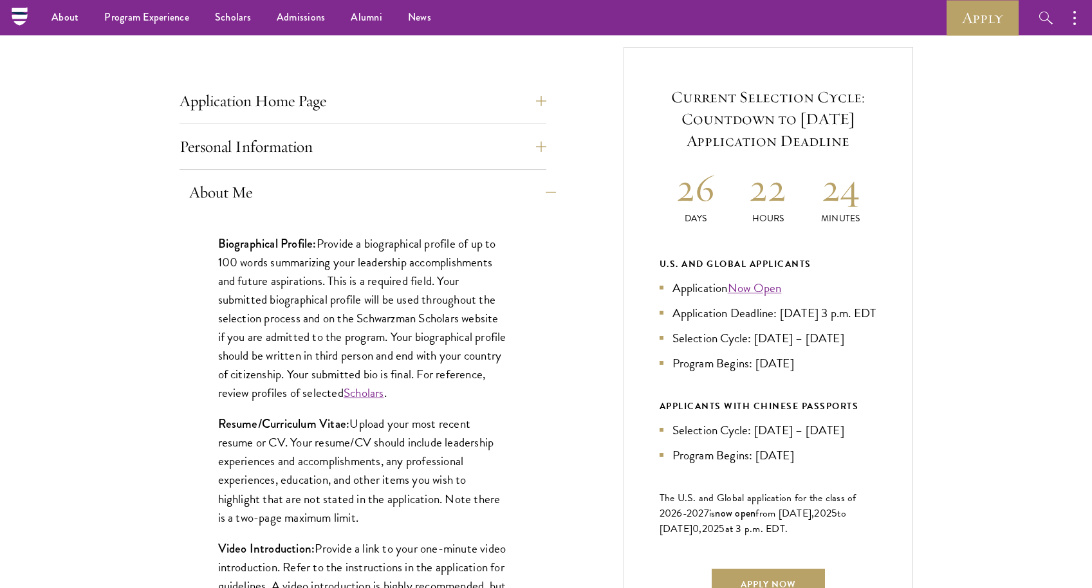
click at [248, 194] on button "About Me" at bounding box center [372, 192] width 367 height 31
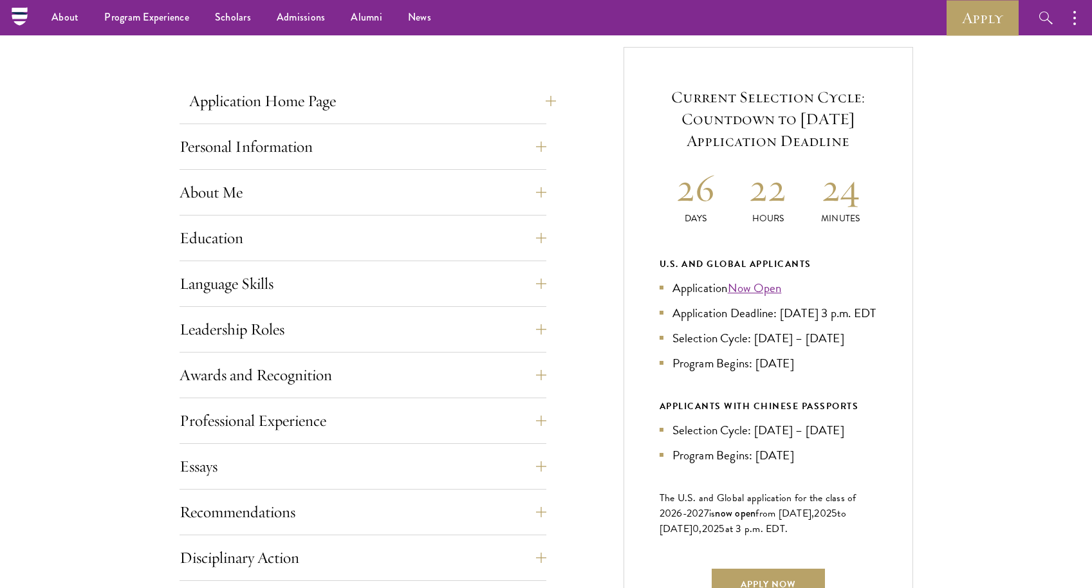
click at [250, 109] on button "Application Home Page" at bounding box center [372, 101] width 367 height 31
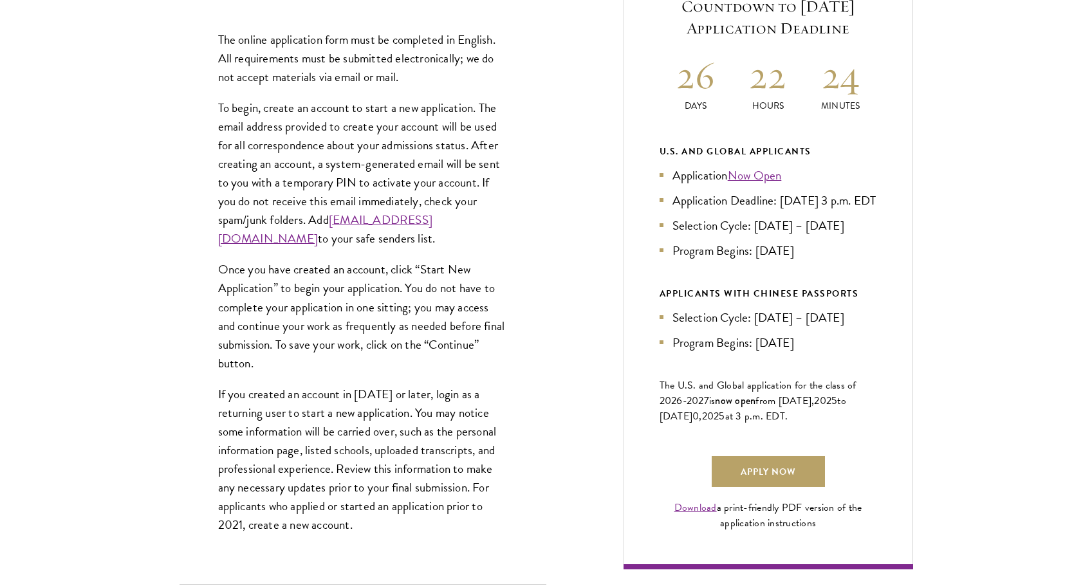
scroll to position [757, 0]
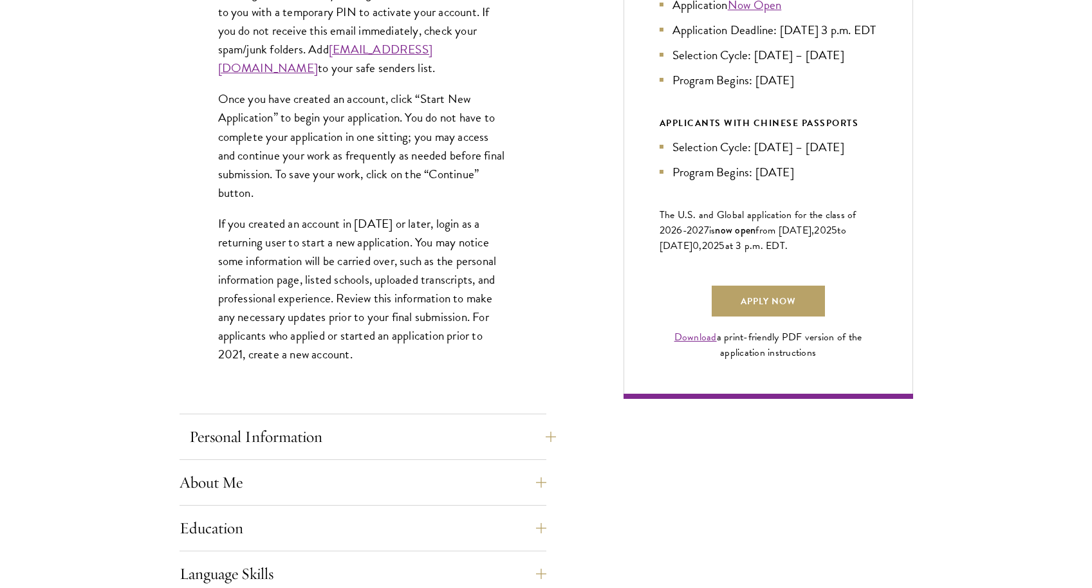
click at [266, 436] on button "Personal Information" at bounding box center [372, 437] width 367 height 31
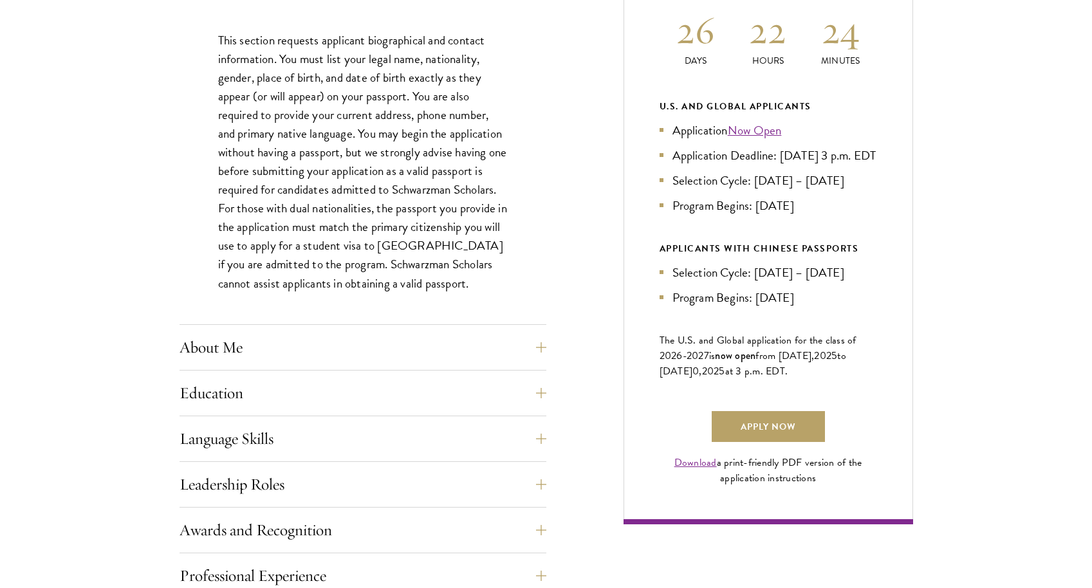
scroll to position [646, 0]
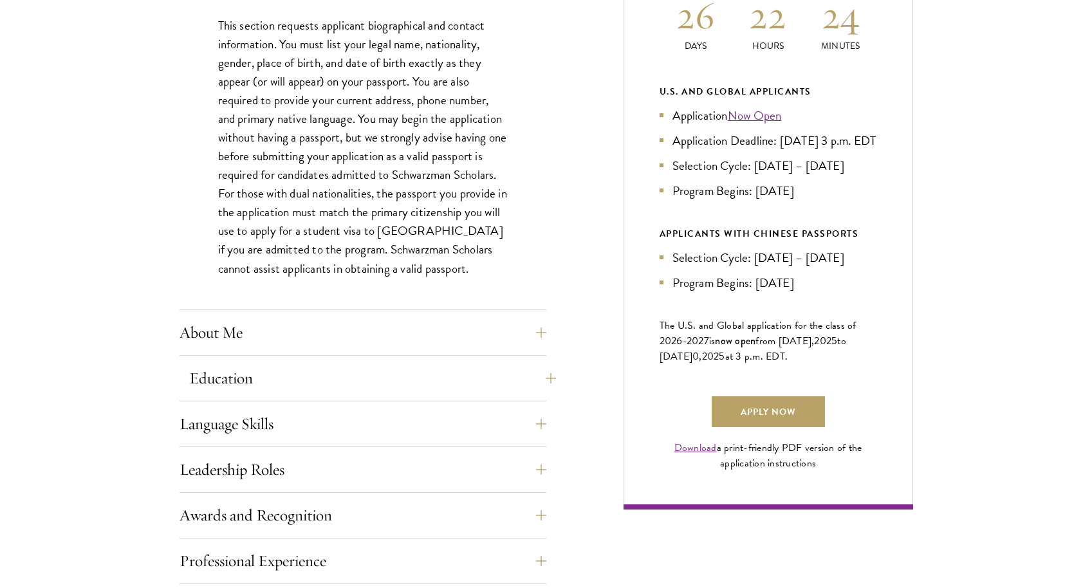
click at [275, 382] on button "Education" at bounding box center [372, 378] width 367 height 31
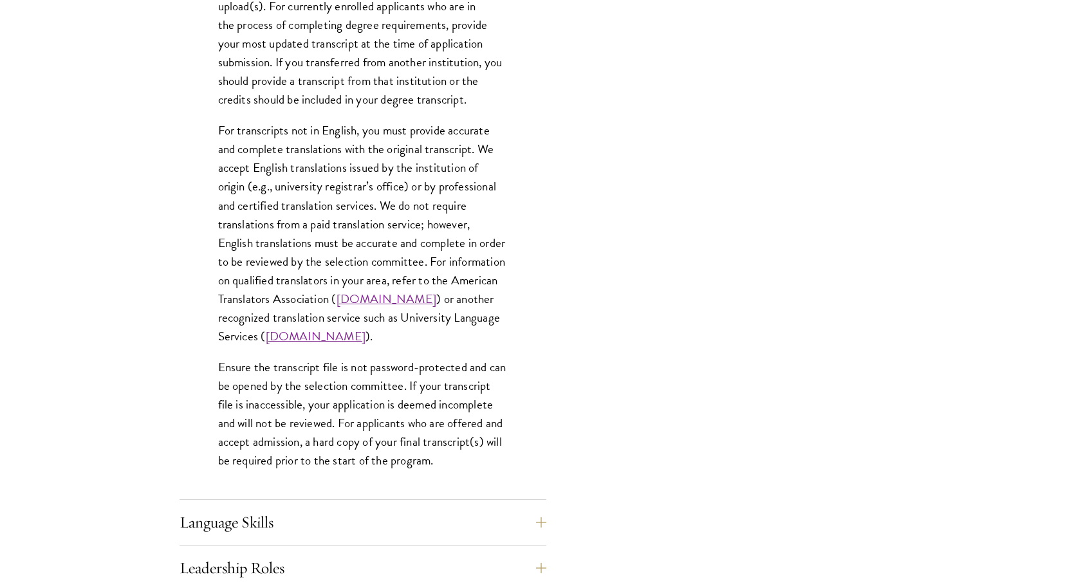
scroll to position [1929, 0]
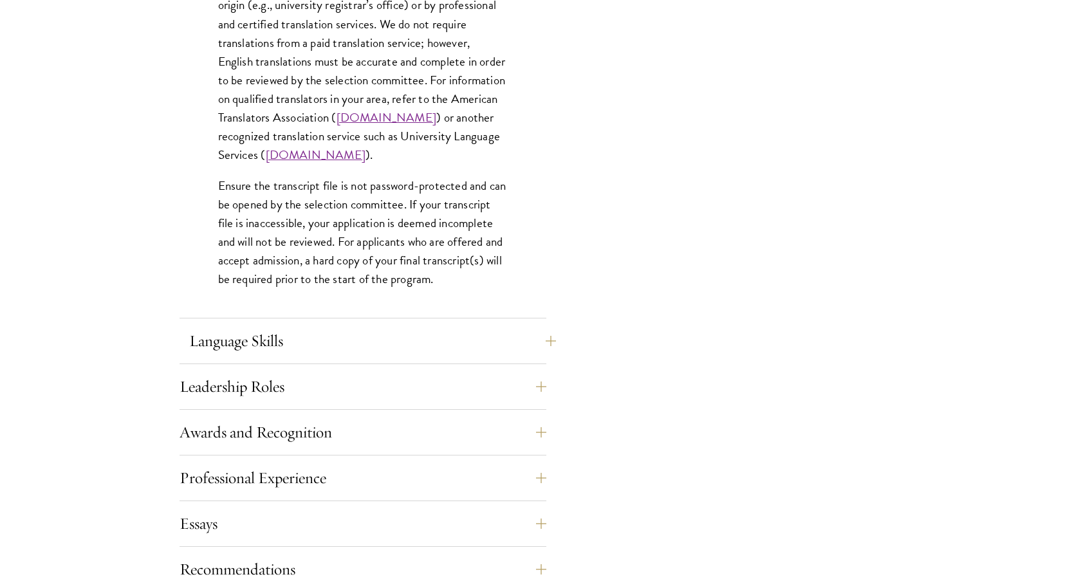
click at [252, 333] on button "Language Skills" at bounding box center [372, 341] width 367 height 31
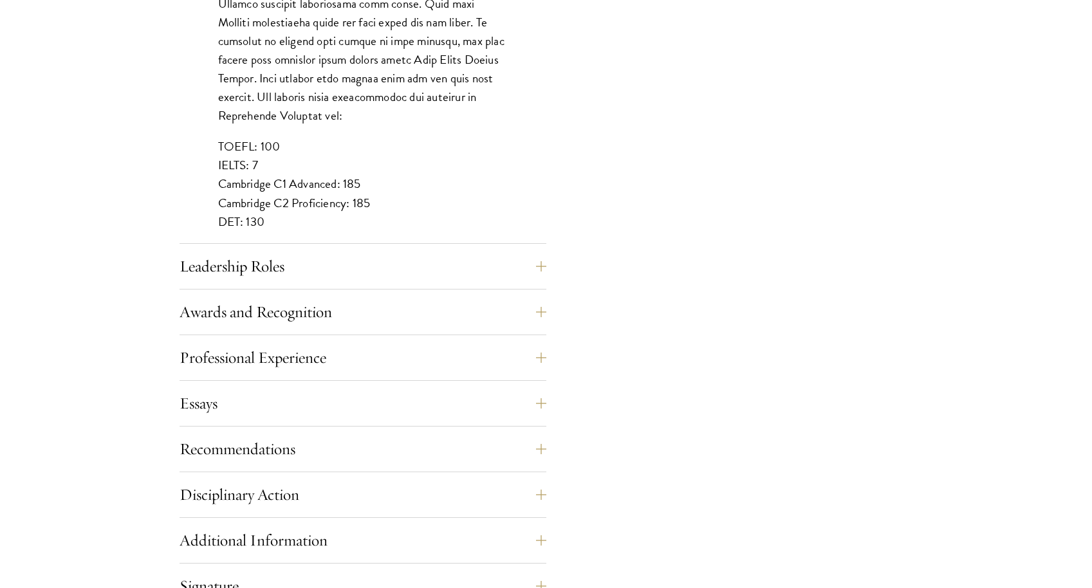
scroll to position [1195, 0]
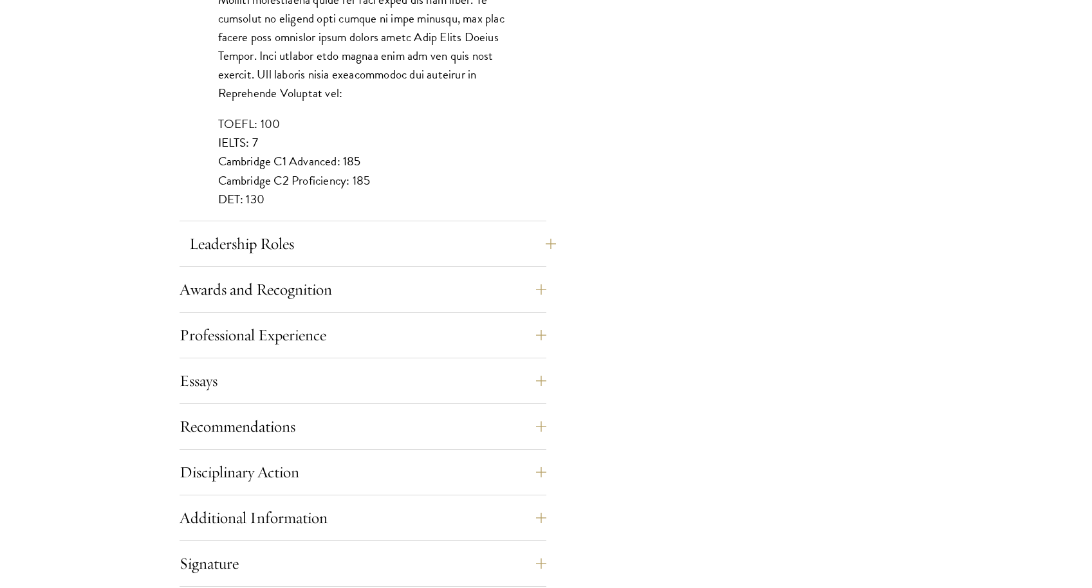
click at [252, 251] on button "Leadership Roles" at bounding box center [372, 243] width 367 height 31
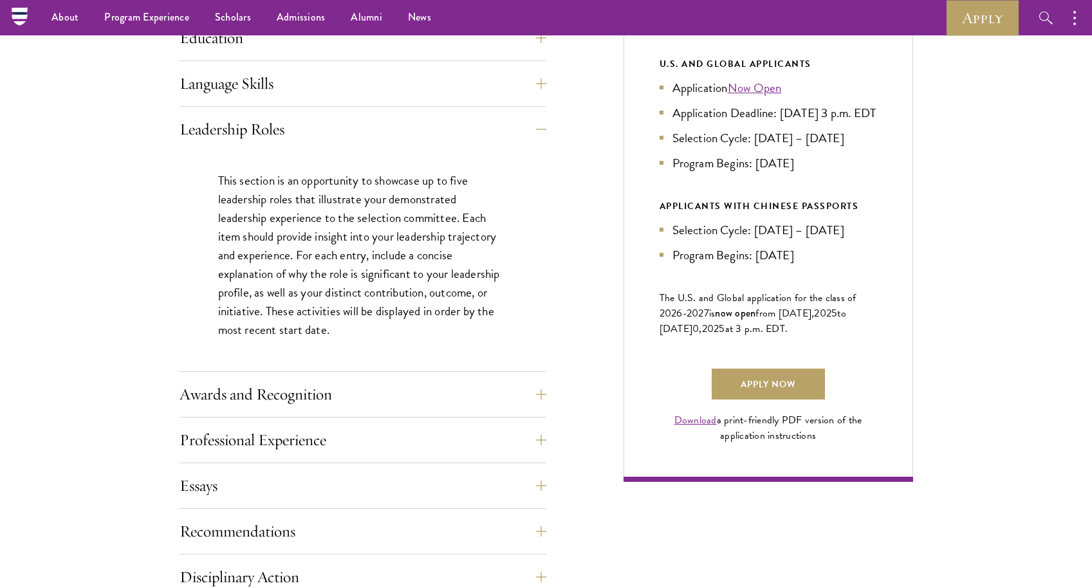
scroll to position [671, 0]
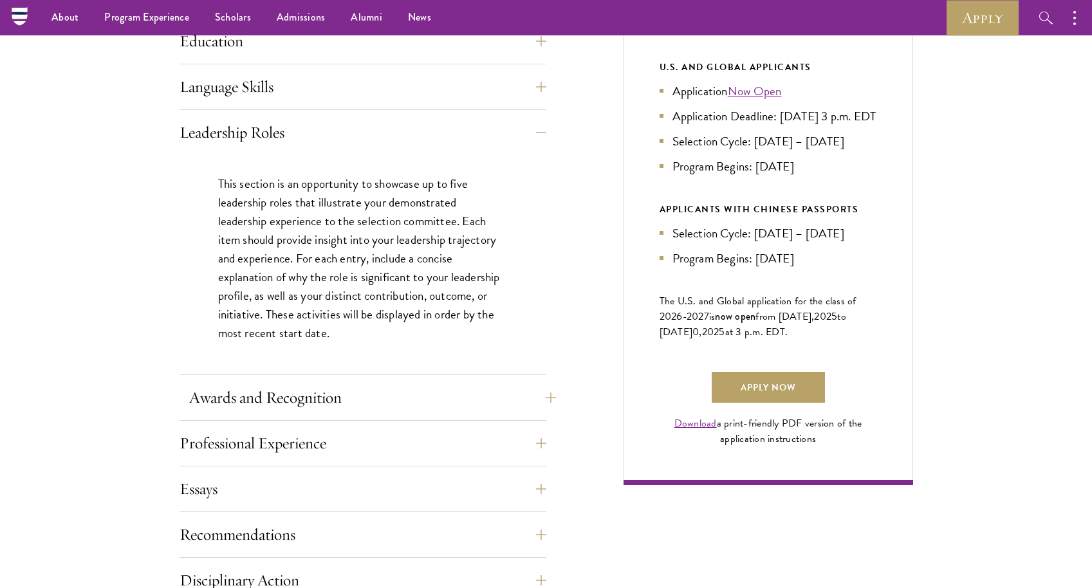
click at [291, 394] on button "Awards and Recognition" at bounding box center [372, 397] width 367 height 31
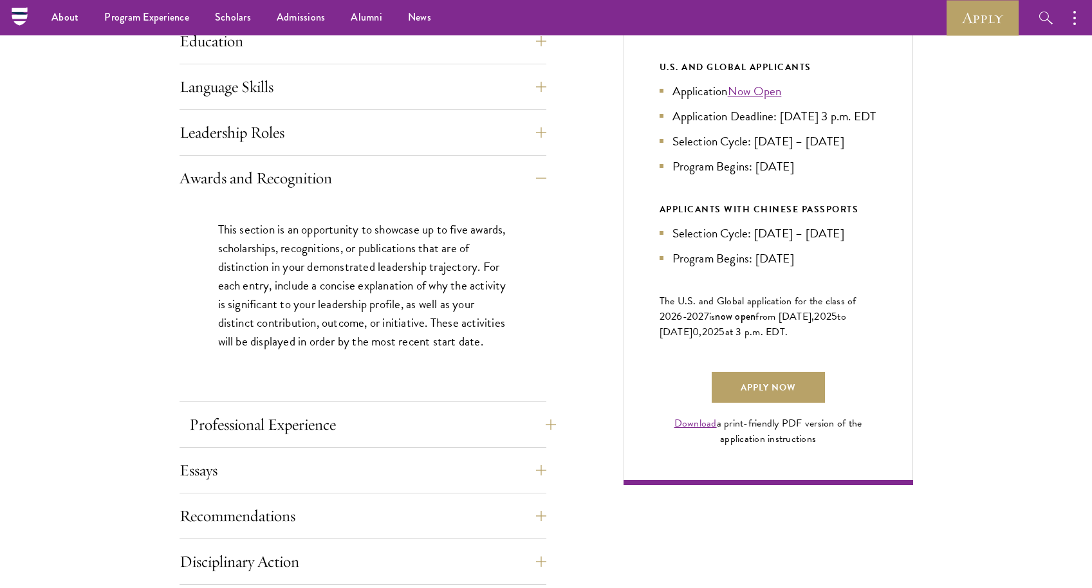
click at [306, 430] on button "Professional Experience" at bounding box center [372, 424] width 367 height 31
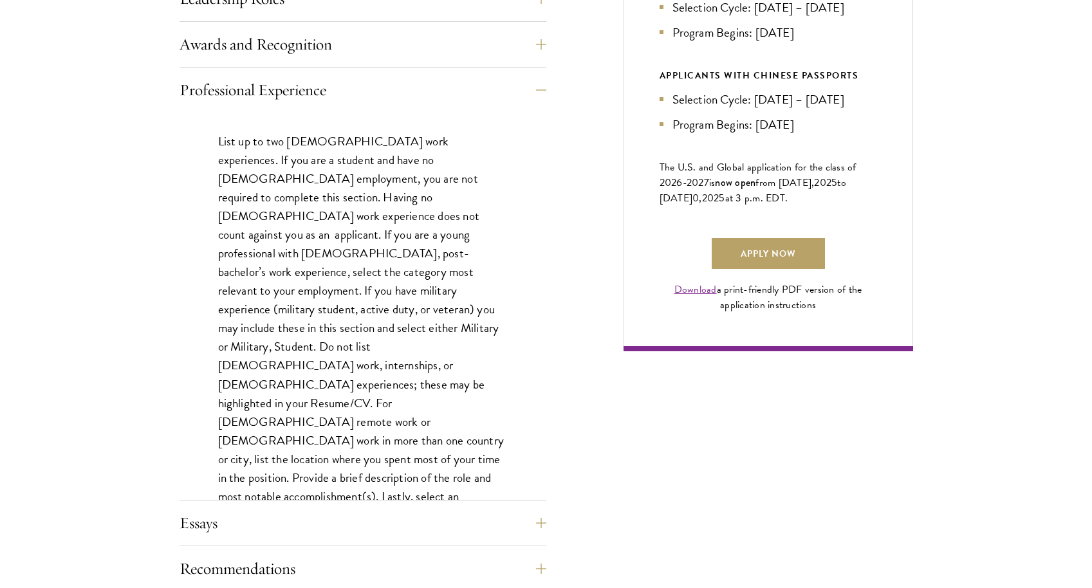
scroll to position [807, 0]
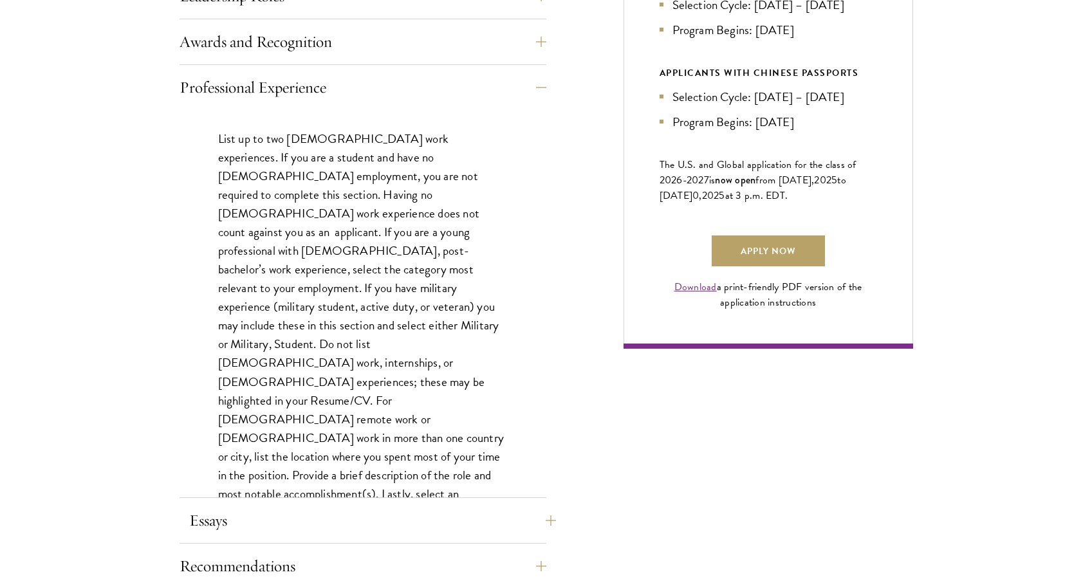
click at [229, 526] on button "Essays" at bounding box center [372, 520] width 367 height 31
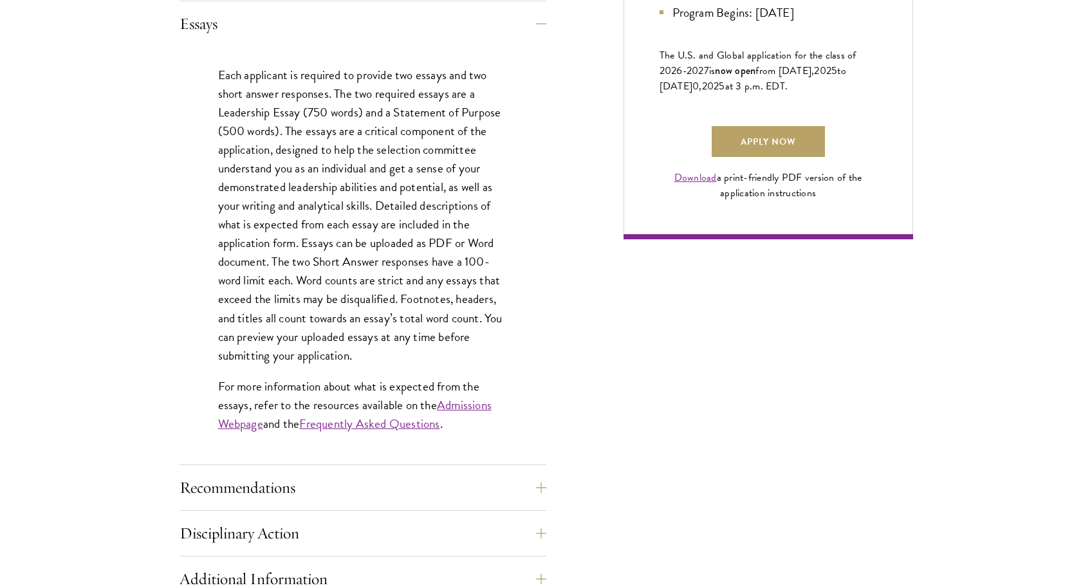
scroll to position [923, 0]
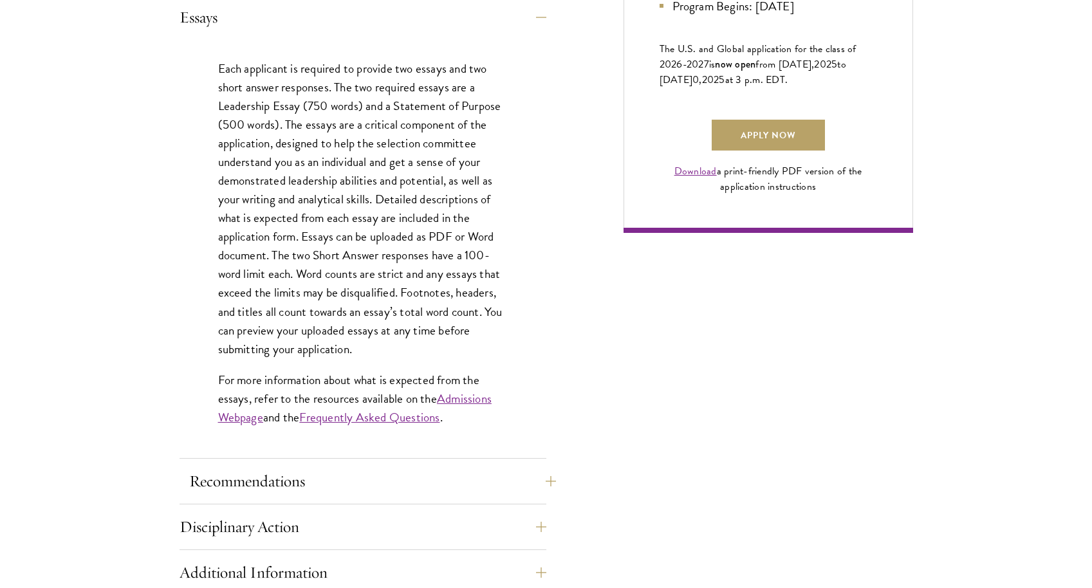
click at [231, 474] on button "Recommendations" at bounding box center [372, 481] width 367 height 31
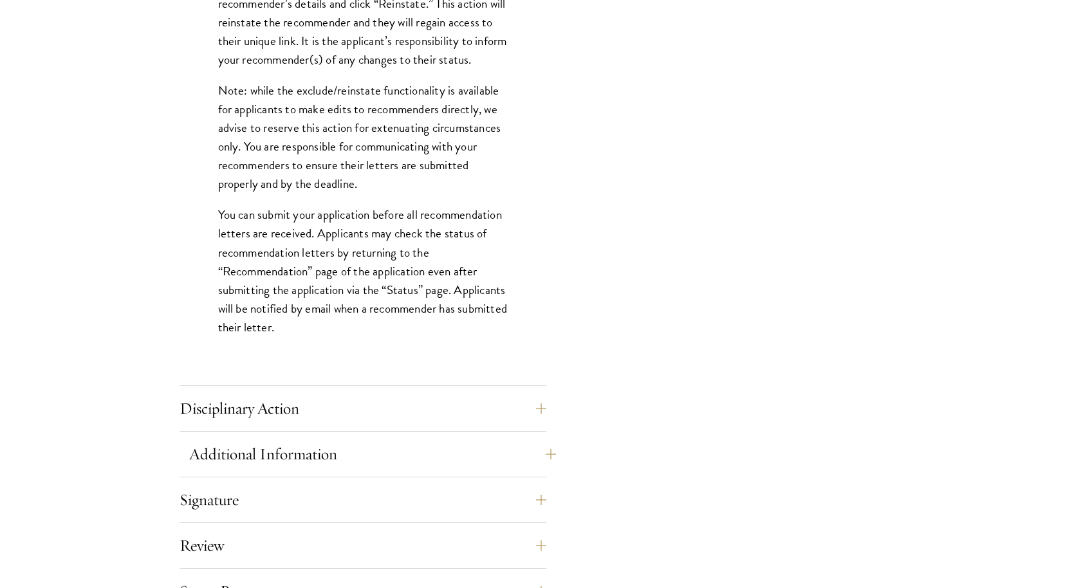
scroll to position [1718, 0]
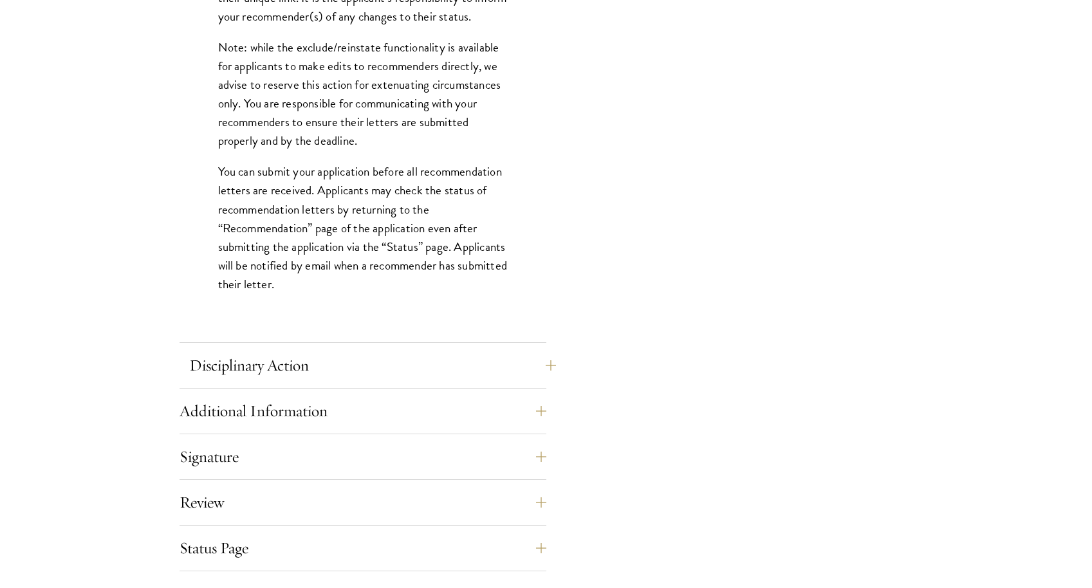
click at [284, 367] on button "Disciplinary Action" at bounding box center [372, 365] width 367 height 31
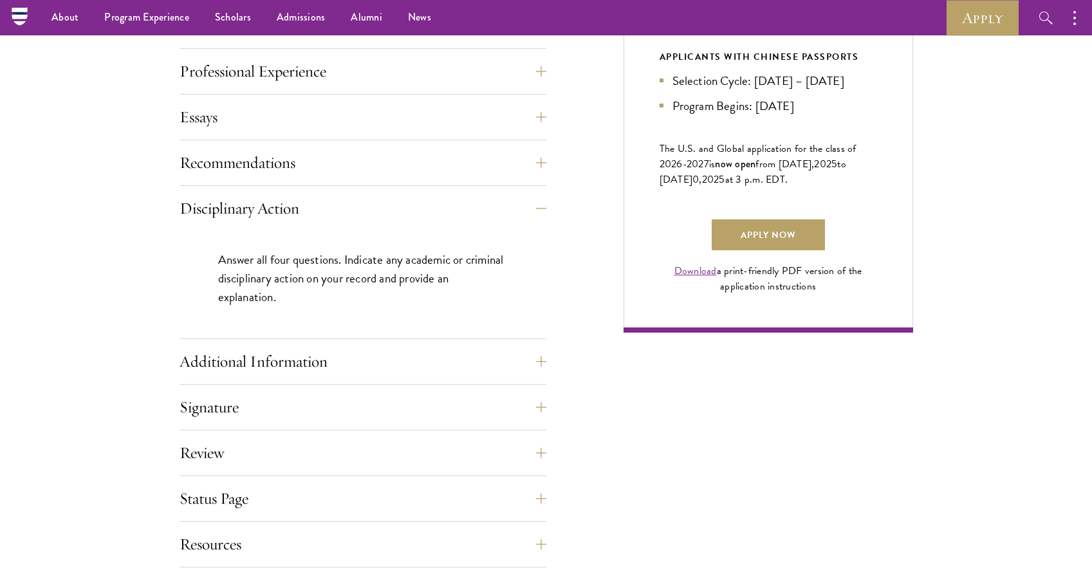
scroll to position [819, 0]
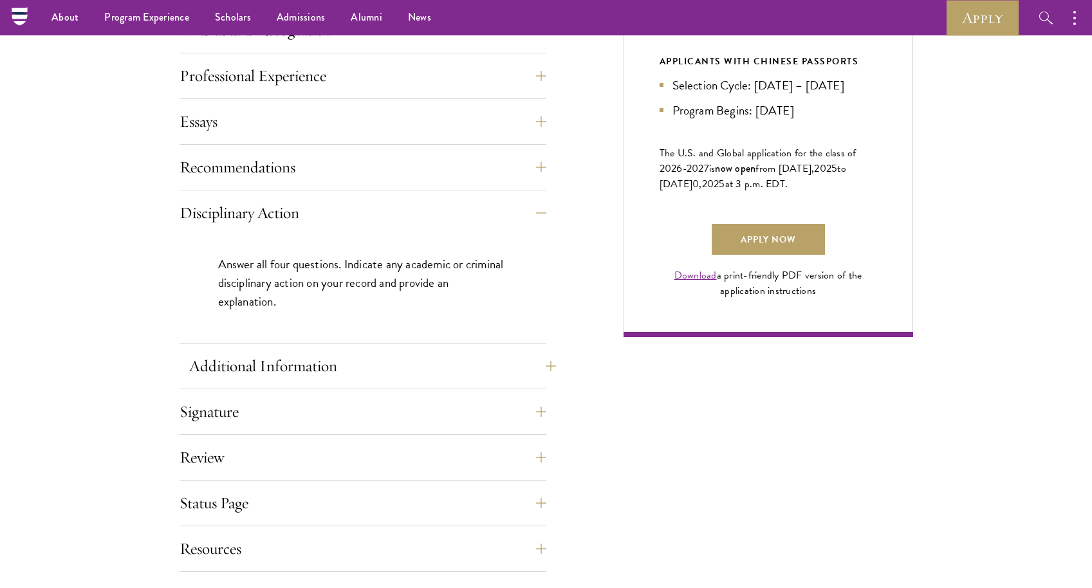
click at [272, 371] on button "Additional Information" at bounding box center [372, 366] width 367 height 31
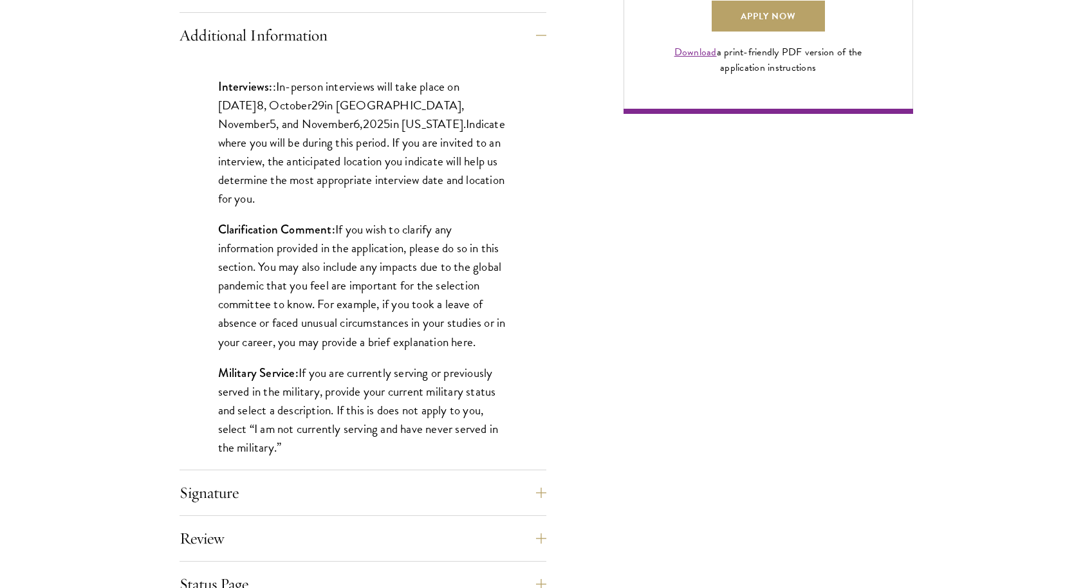
scroll to position [1164, 0]
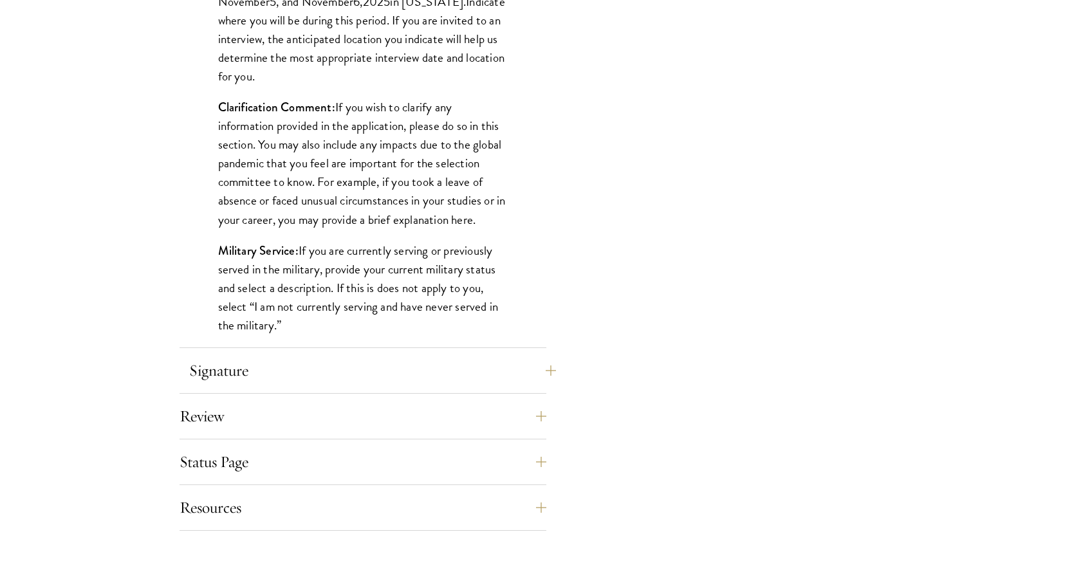
click at [231, 366] on button "Signature" at bounding box center [372, 370] width 367 height 31
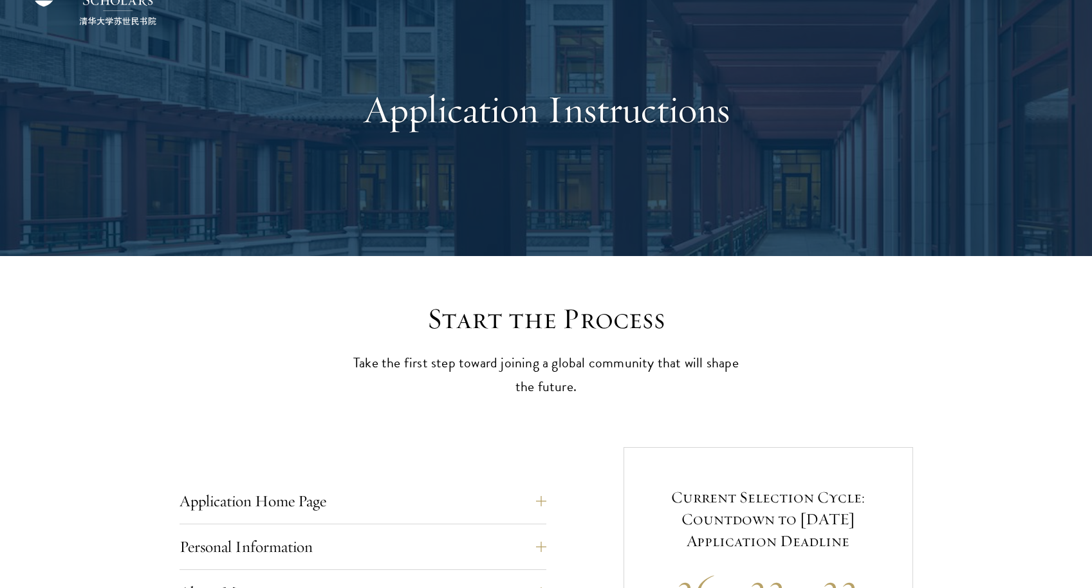
scroll to position [369, 0]
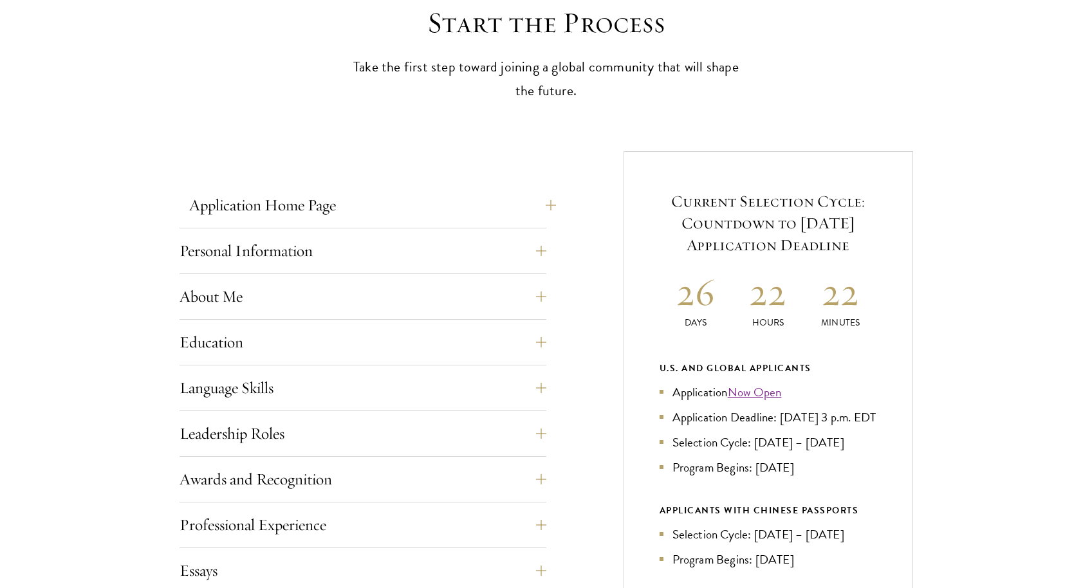
click at [255, 194] on button "Application Home Page" at bounding box center [372, 205] width 367 height 31
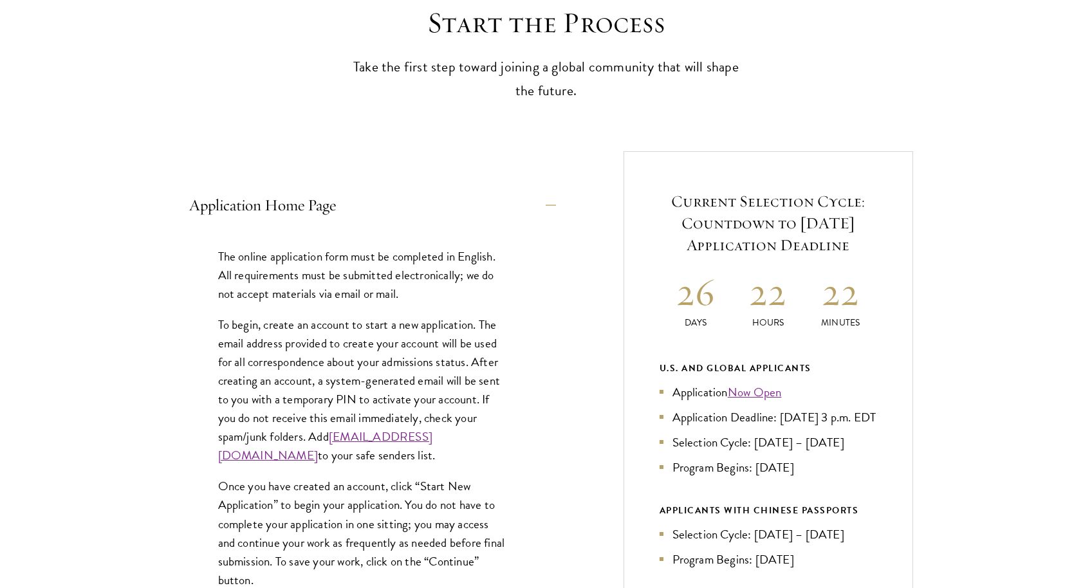
click at [255, 194] on button "Application Home Page" at bounding box center [372, 205] width 367 height 31
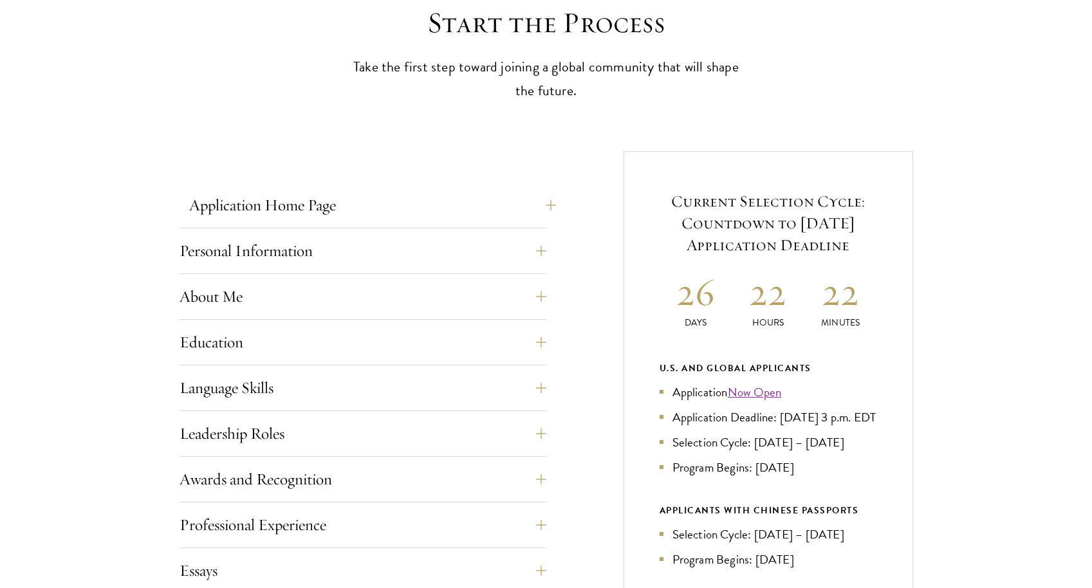
click at [281, 202] on button "Application Home Page" at bounding box center [372, 205] width 367 height 31
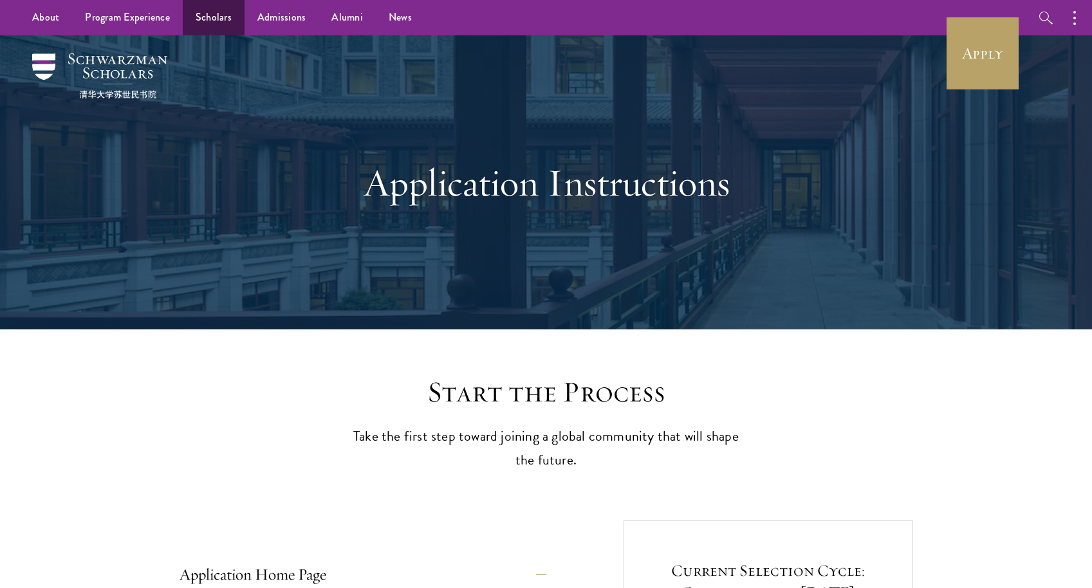
scroll to position [0, 0]
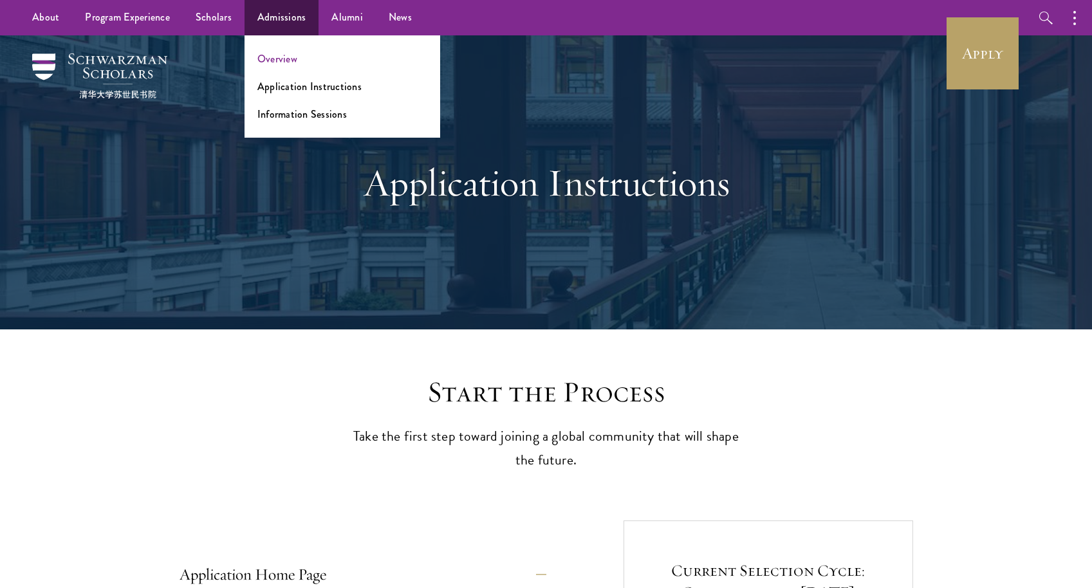
click at [286, 55] on link "Overview" at bounding box center [277, 58] width 40 height 15
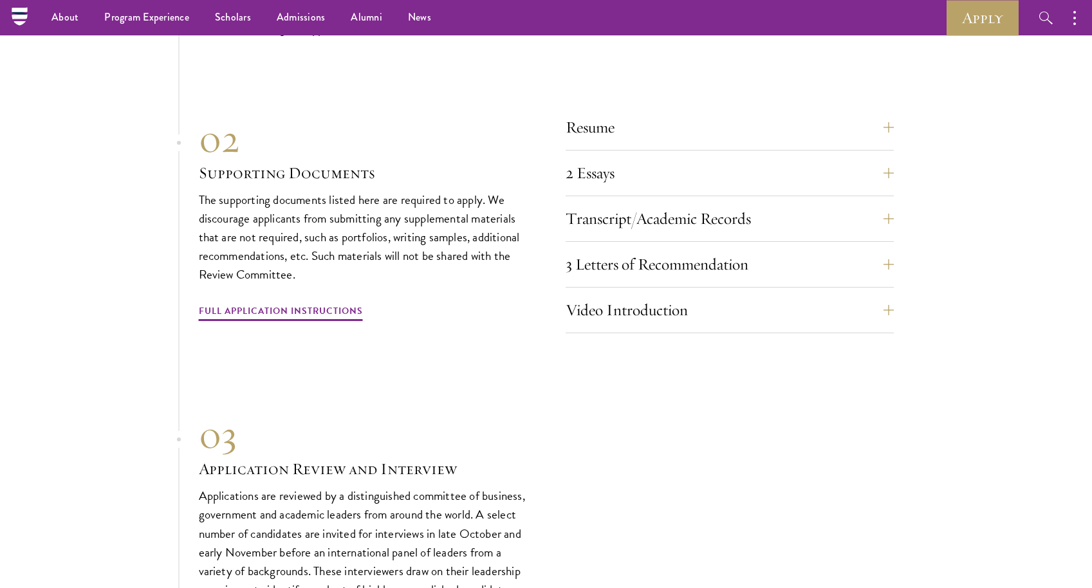
scroll to position [4379, 0]
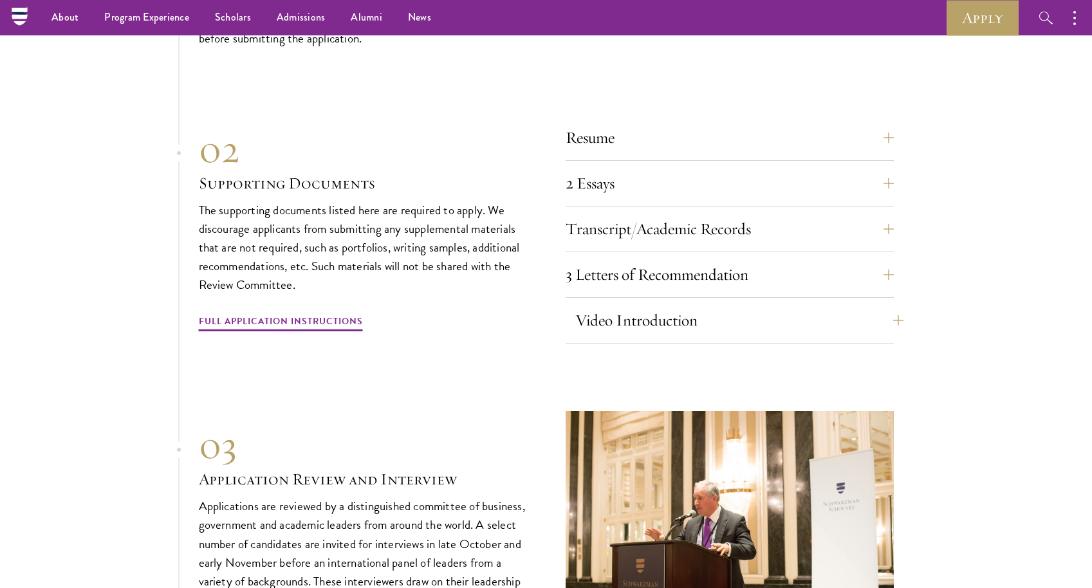
click at [617, 305] on button "Video Introduction" at bounding box center [739, 320] width 328 height 31
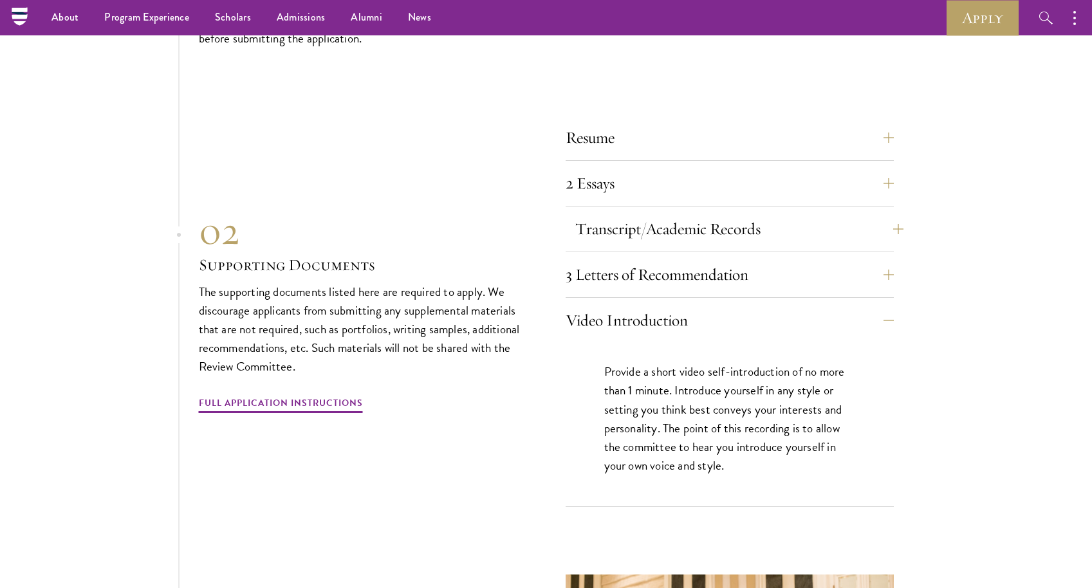
click at [622, 214] on button "Transcript/Academic Records" at bounding box center [739, 229] width 328 height 31
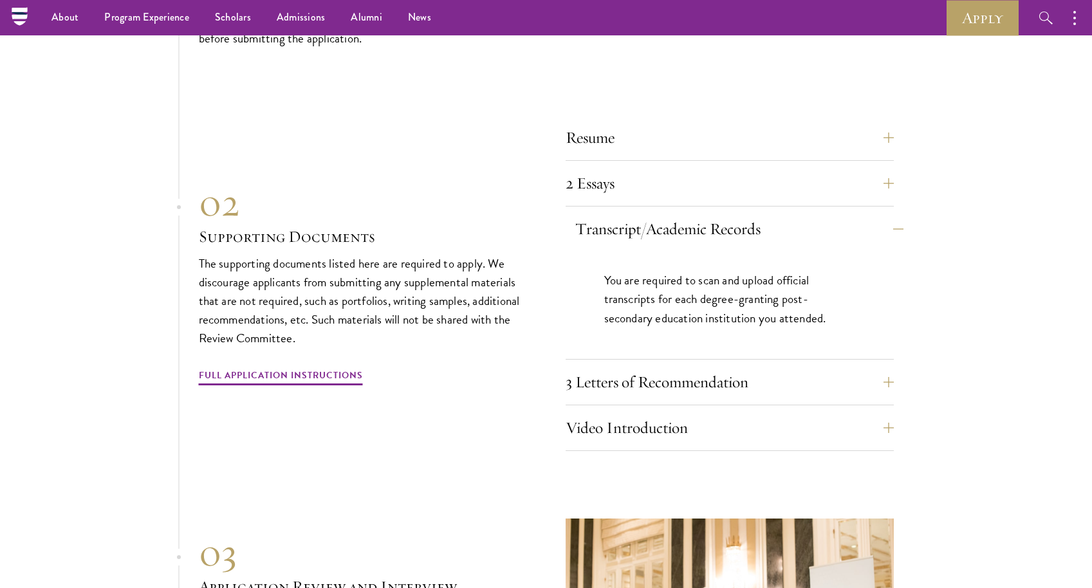
click at [622, 214] on button "Transcript/Academic Records" at bounding box center [739, 229] width 328 height 31
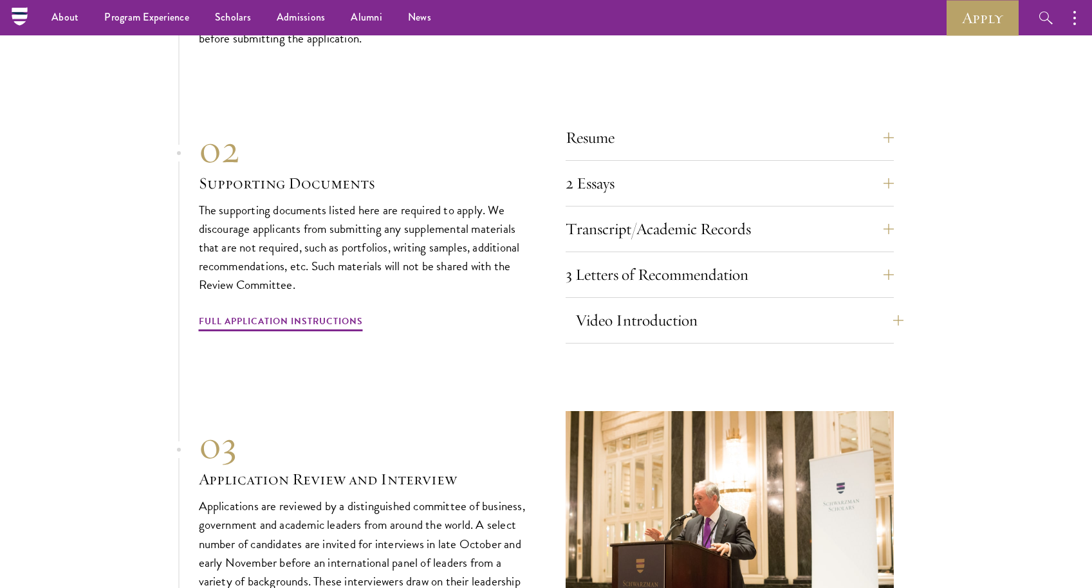
click at [637, 305] on button "Video Introduction" at bounding box center [739, 320] width 328 height 31
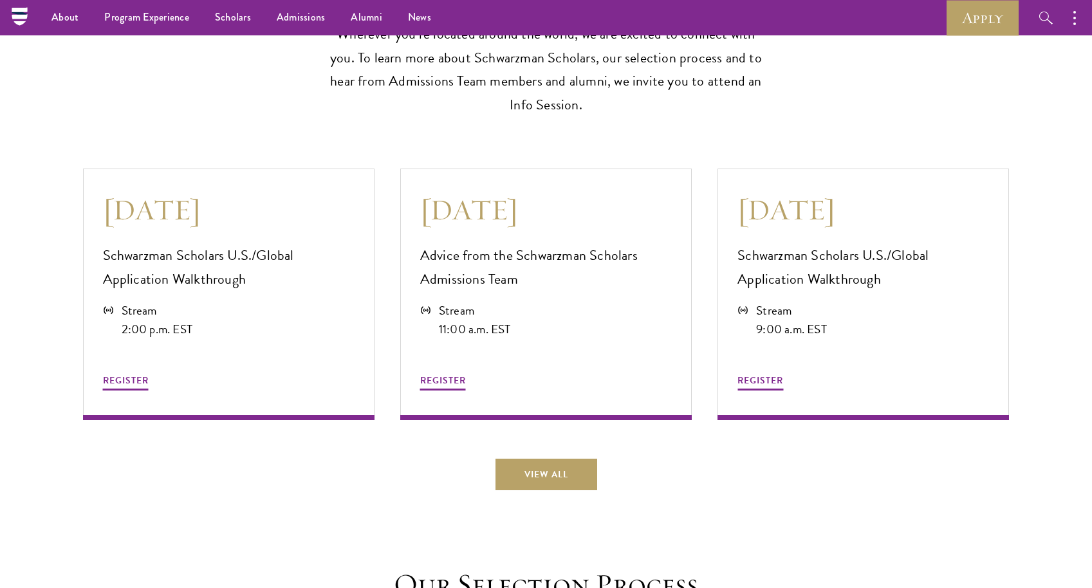
scroll to position [3440, 0]
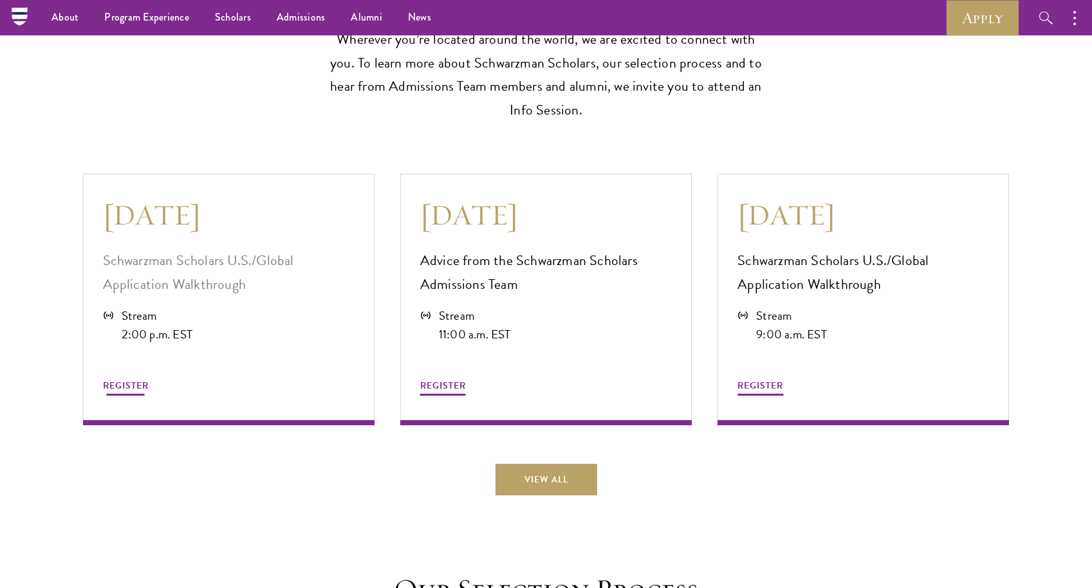
click at [127, 379] on span "REGISTER" at bounding box center [126, 386] width 46 height 14
